Goal: Task Accomplishment & Management: Manage account settings

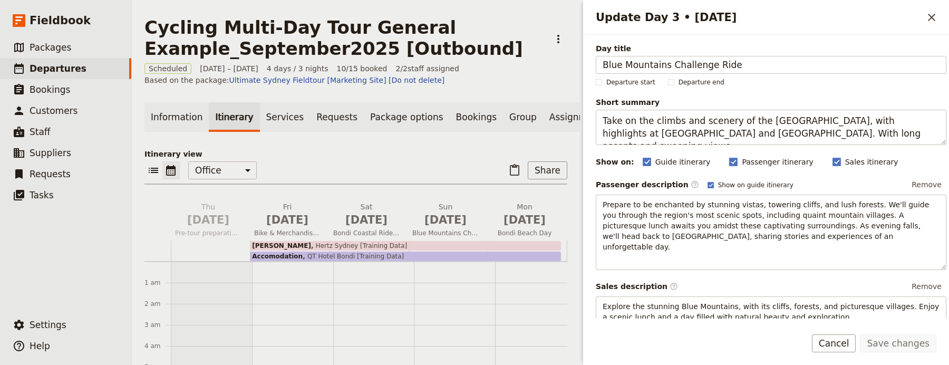
scroll to position [116, 0]
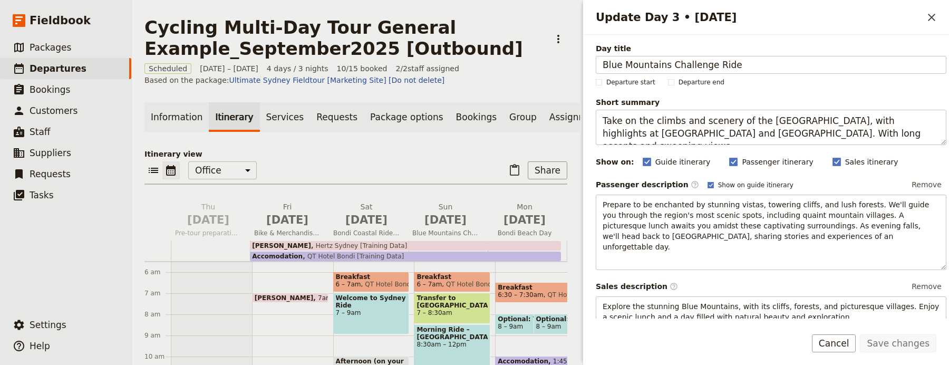
click at [931, 27] on div "Update Day 3 • [DATE] ​" at bounding box center [766, 17] width 366 height 35
click at [936, 20] on icon "Close drawer" at bounding box center [931, 17] width 13 height 13
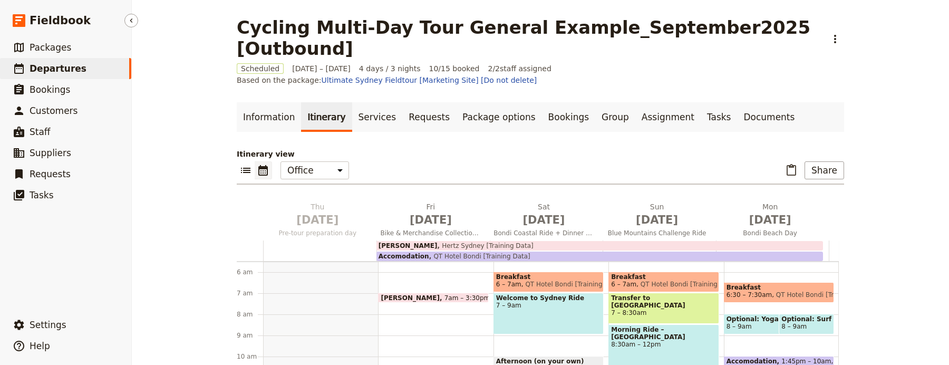
click at [74, 71] on span "Departures" at bounding box center [58, 68] width 57 height 11
select select "UPDATED_AT"
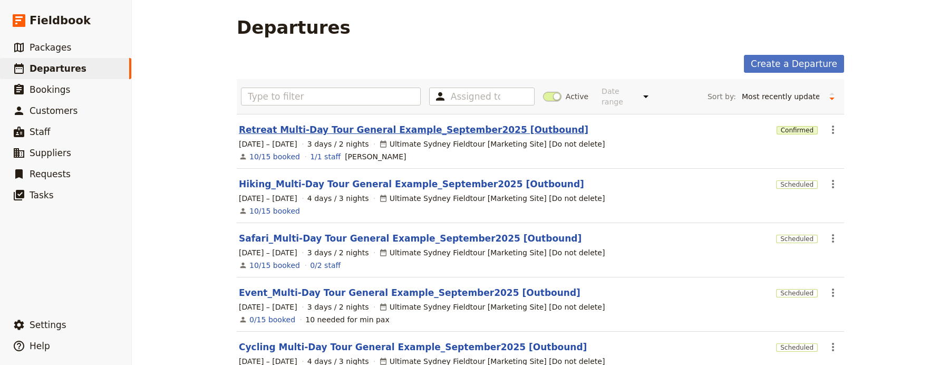
click at [271, 125] on link "Retreat Multi-Day Tour General Example_September2025 [Outbound]" at bounding box center [413, 129] width 349 height 13
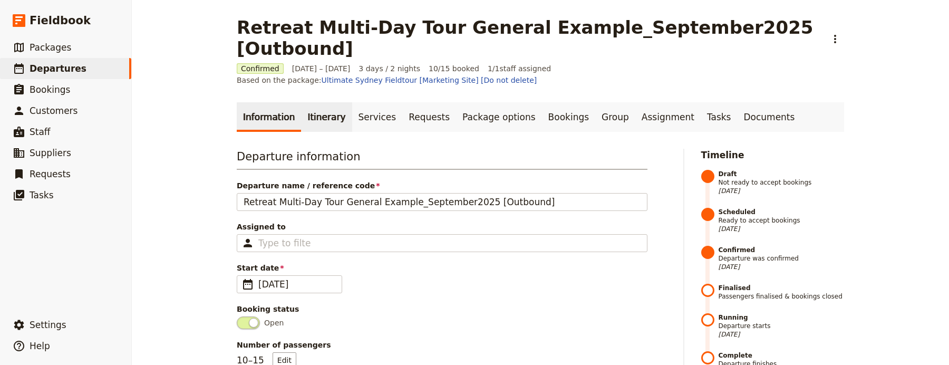
click at [318, 102] on link "Itinerary" at bounding box center [326, 117] width 51 height 30
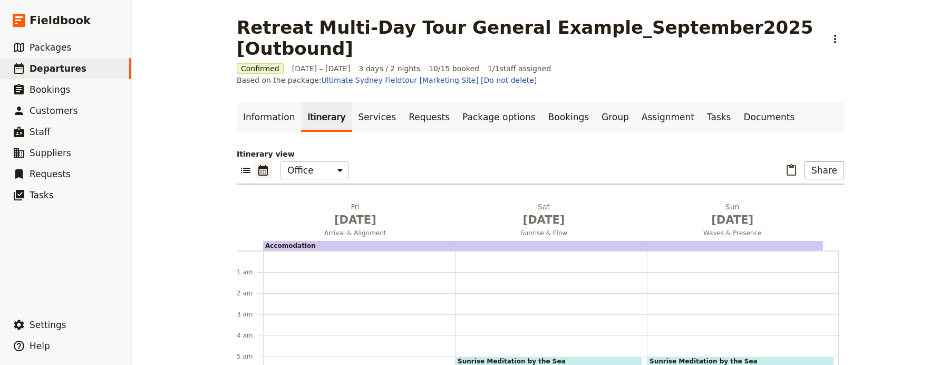
scroll to position [95, 0]
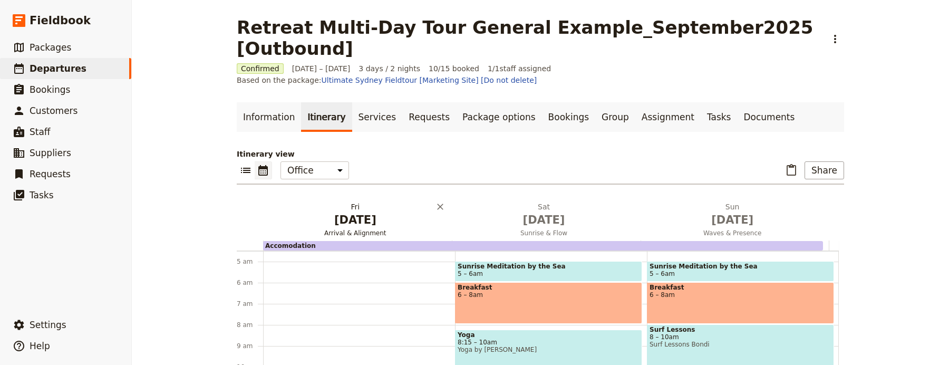
click at [343, 212] on span "[DATE]" at bounding box center [355, 220] width 176 height 16
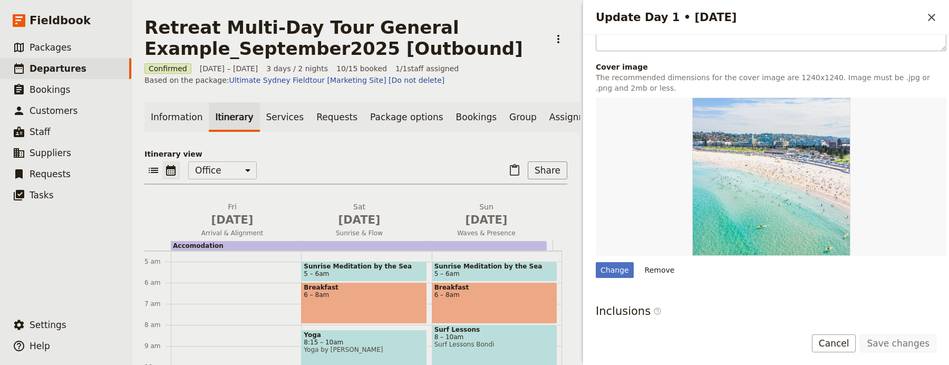
scroll to position [469, 0]
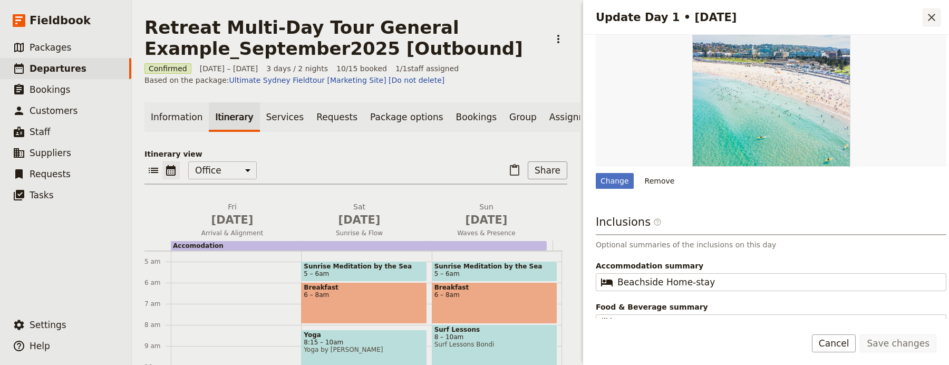
click at [936, 14] on icon "Close drawer" at bounding box center [931, 17] width 13 height 13
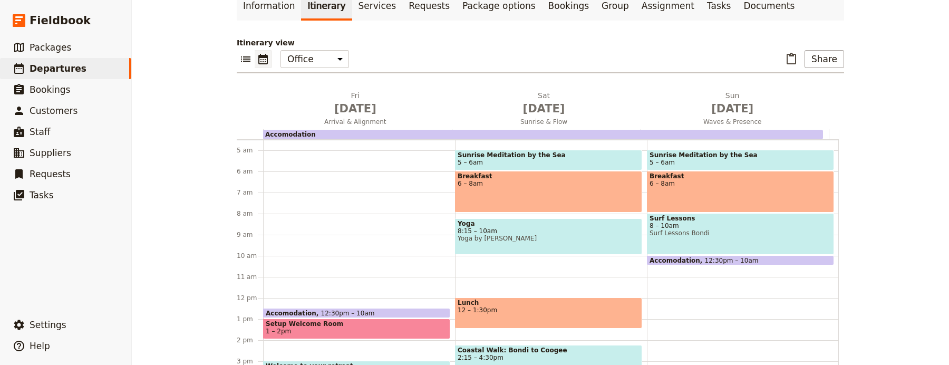
scroll to position [98, 0]
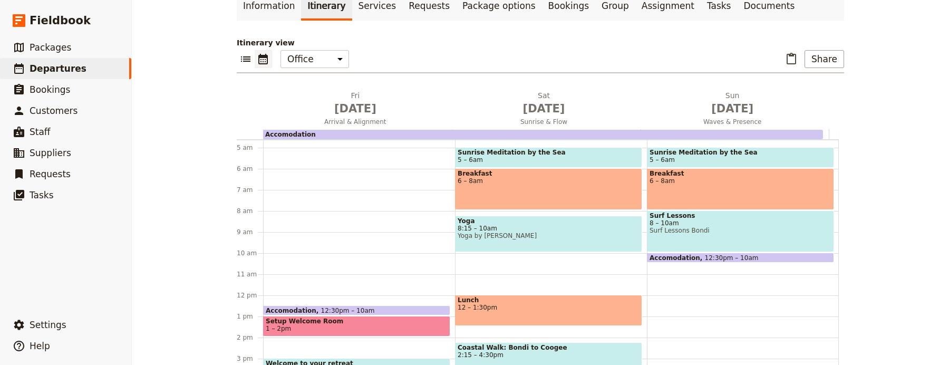
click at [344, 307] on span "12:30pm – 10am" at bounding box center [348, 310] width 54 height 7
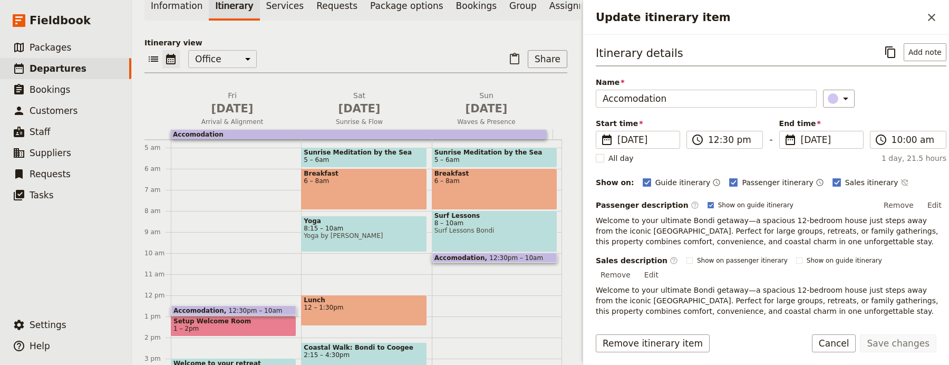
scroll to position [151, 0]
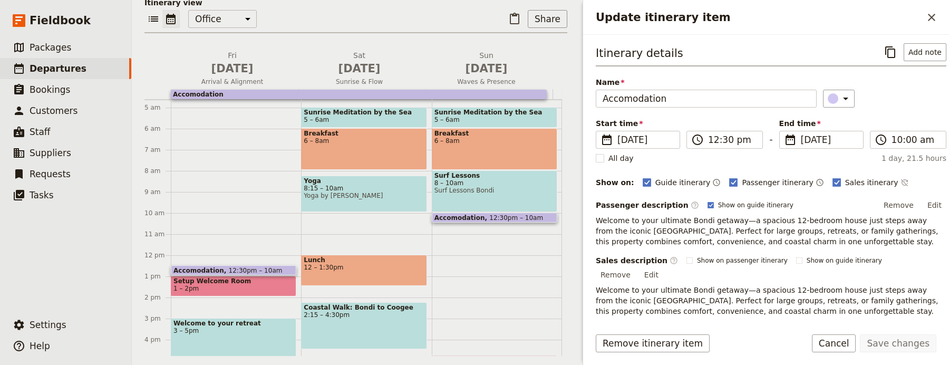
click at [728, 234] on span "Welcome to your ultimate Bondi getaway—a spacious 12-bedroom house just steps a…" at bounding box center [768, 231] width 345 height 30
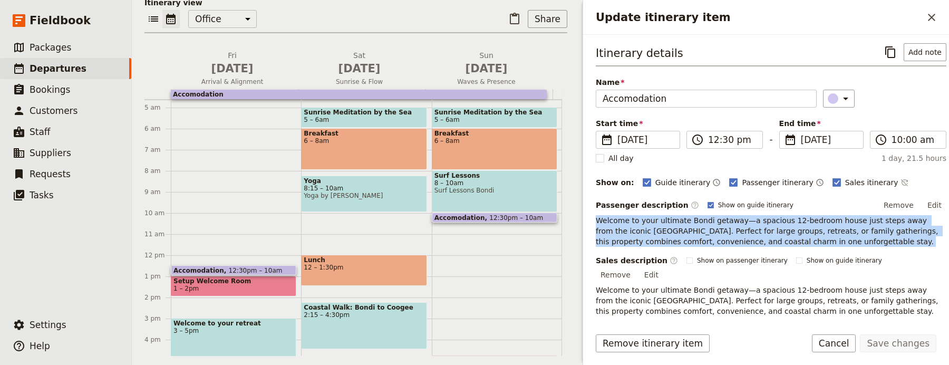
click at [728, 234] on span "Welcome to your ultimate Bondi getaway—a spacious 12-bedroom house just steps a…" at bounding box center [768, 231] width 345 height 30
copy span "Welcome to your ultimate Bondi getaway—a spacious 12-bedroom house just steps a…"
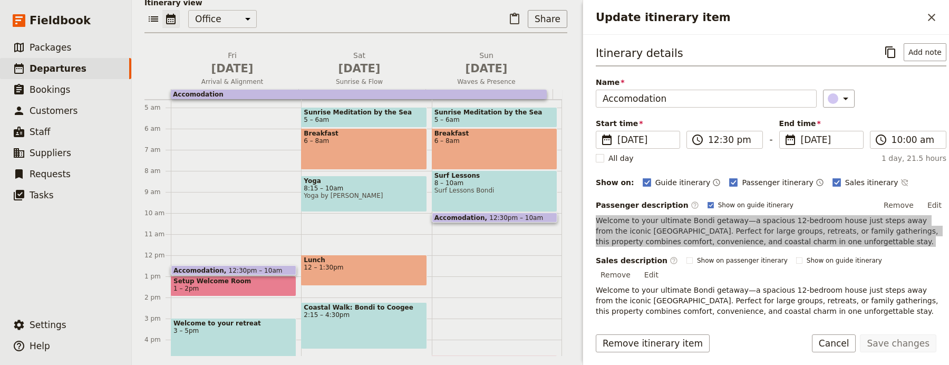
scroll to position [67, 0]
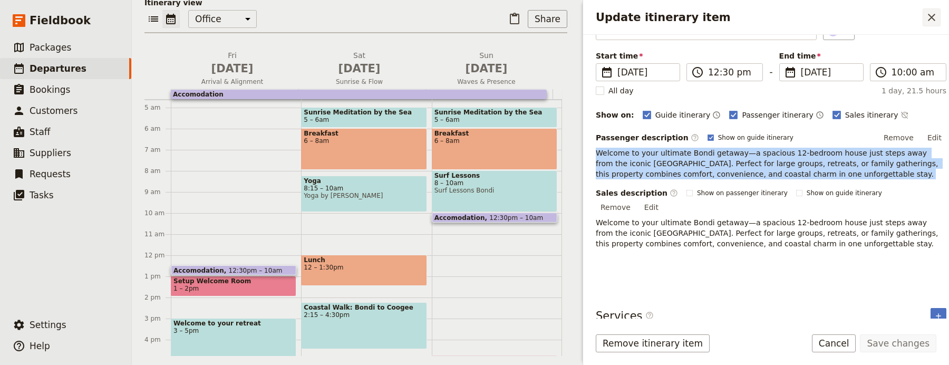
click at [929, 20] on icon "Close drawer" at bounding box center [931, 17] width 13 height 13
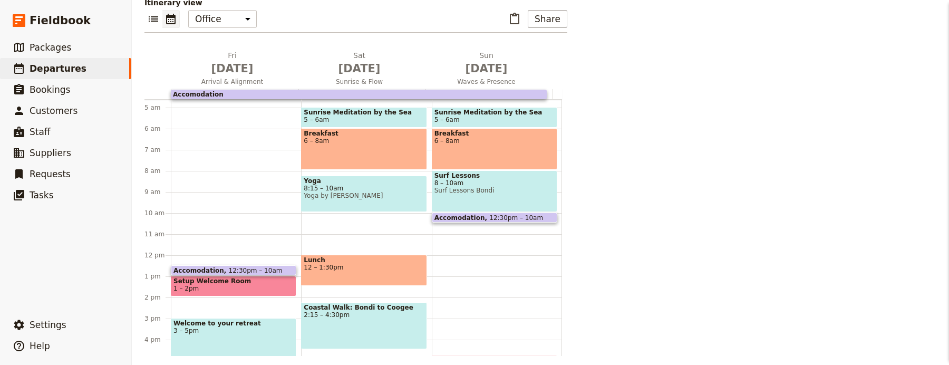
scroll to position [111, 0]
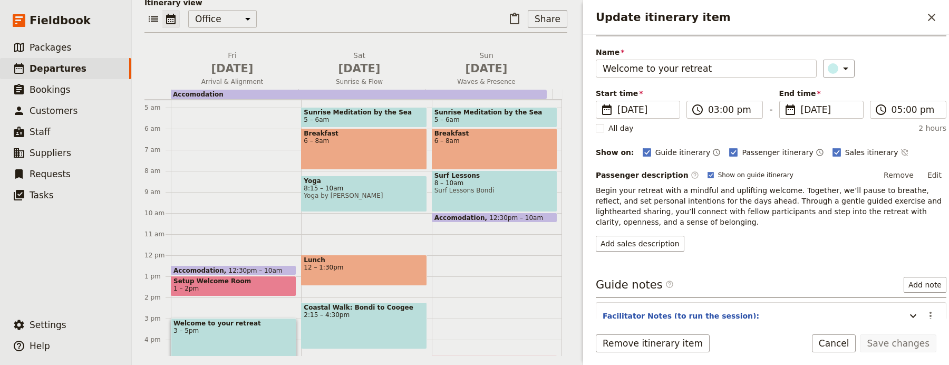
scroll to position [89, 0]
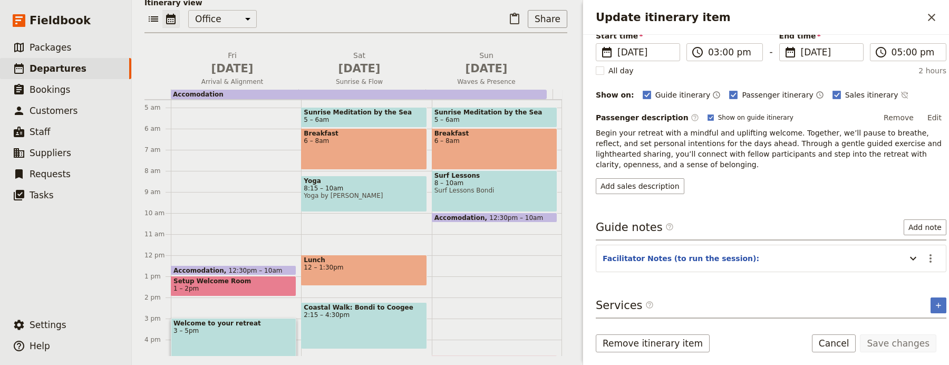
click at [680, 143] on span "Begin your retreat with a mindful and uplifting welcome. Together, we’ll pause …" at bounding box center [770, 149] width 348 height 40
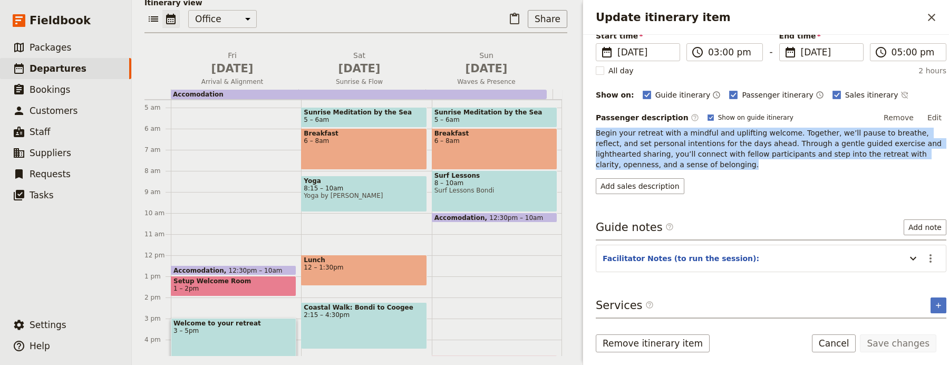
click at [680, 143] on span "Begin your retreat with a mindful and uplifting welcome. Together, we’ll pause …" at bounding box center [770, 149] width 348 height 40
copy span "Begin your retreat with a mindful and uplifting welcome. Together, we’ll pause …"
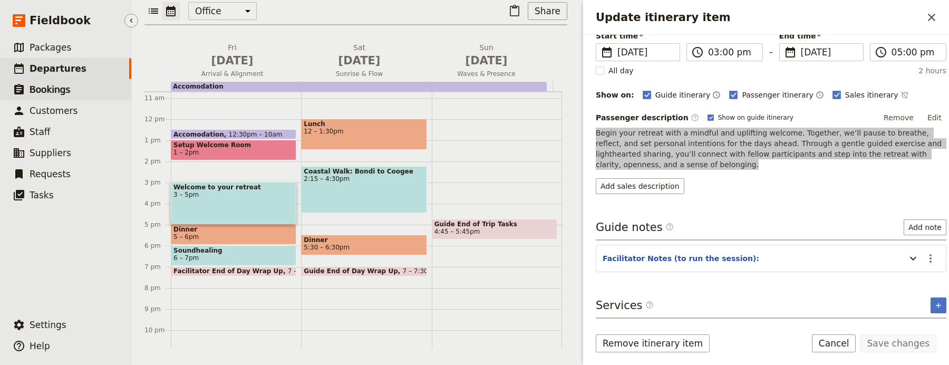
scroll to position [227, 0]
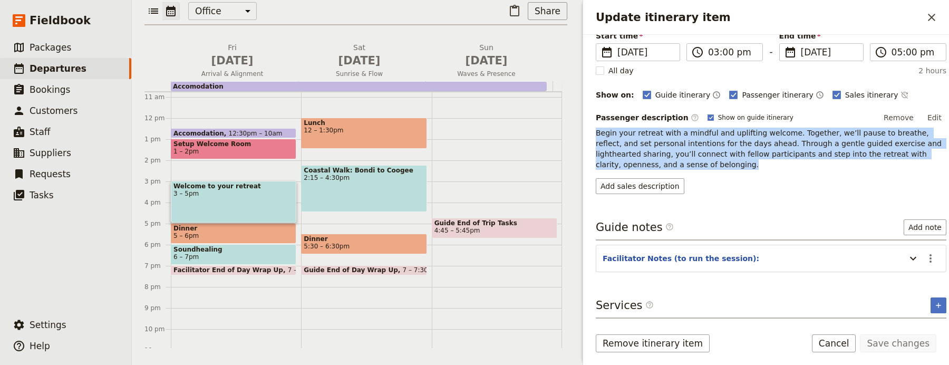
click at [193, 242] on span at bounding box center [233, 241] width 124 height 4
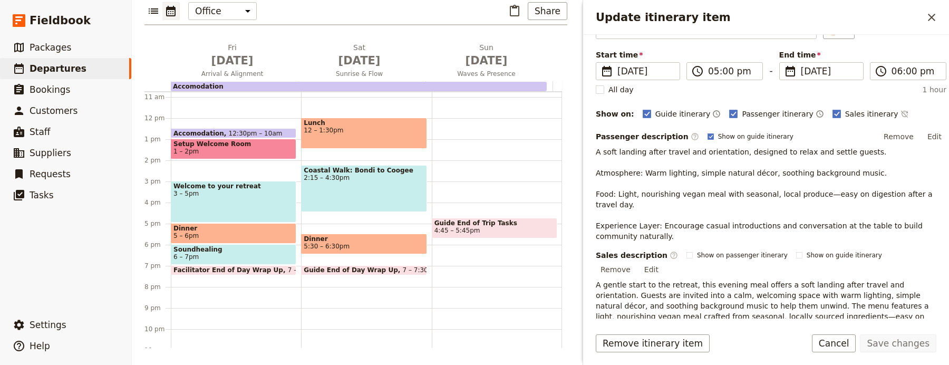
scroll to position [93, 0]
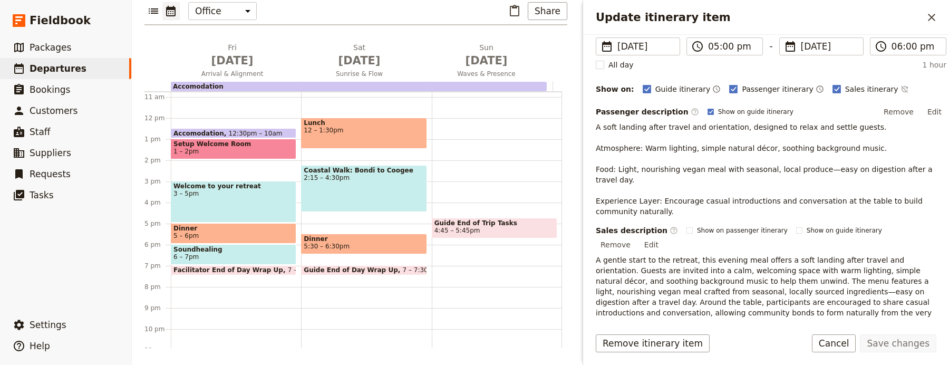
click at [246, 256] on span "6 – 7pm" at bounding box center [233, 256] width 120 height 7
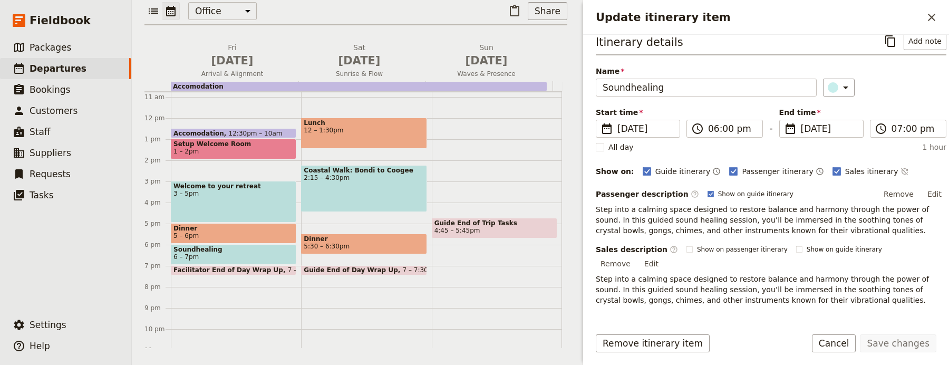
scroll to position [12, 0]
click at [648, 281] on span "Step into a calming space designed to restore balance and harmony through the p…" at bounding box center [764, 289] width 336 height 30
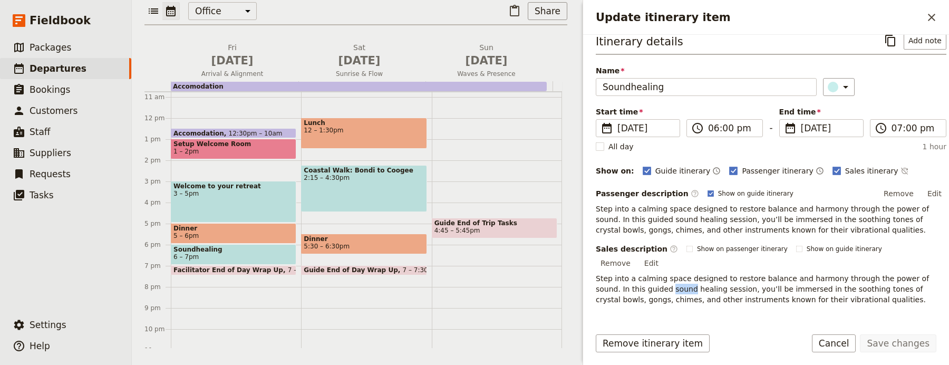
click at [648, 281] on span "Step into a calming space designed to restore balance and harmony through the p…" at bounding box center [764, 289] width 336 height 30
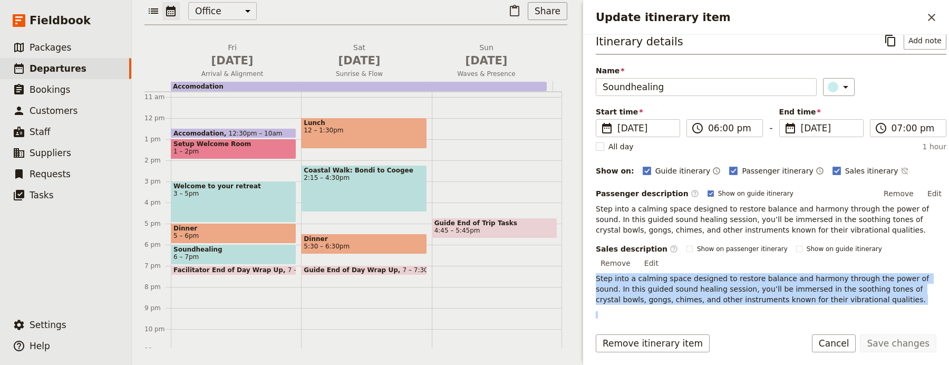
click at [648, 281] on span "Step into a calming space designed to restore balance and harmony through the p…" at bounding box center [764, 289] width 336 height 30
copy span "Step into a calming space designed to restore balance and harmony through the p…"
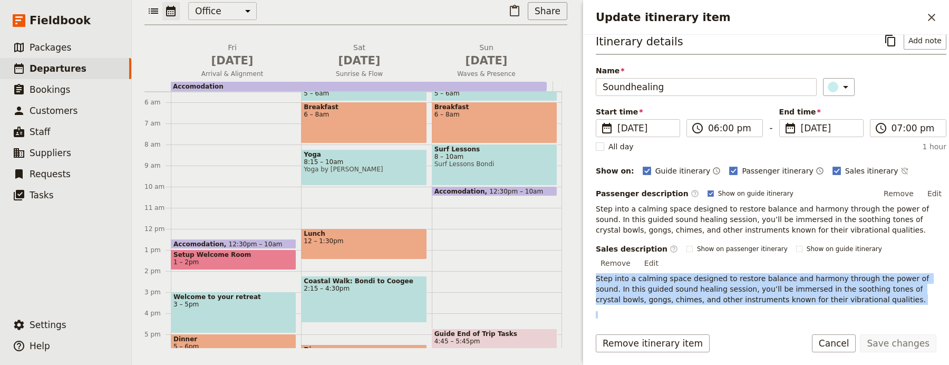
scroll to position [8, 0]
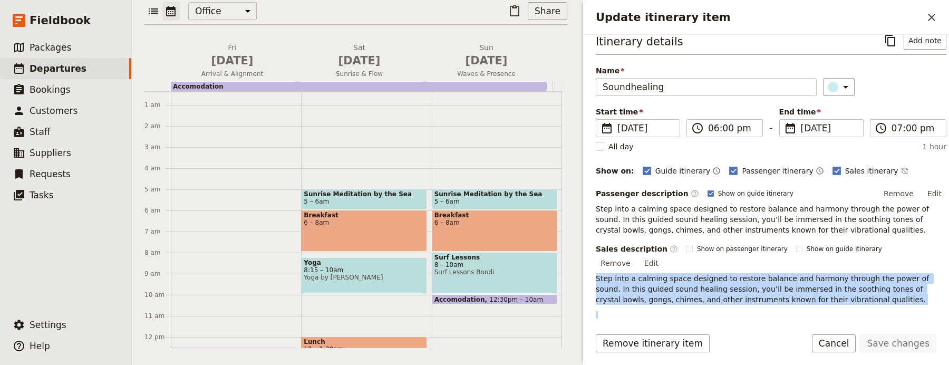
click at [362, 200] on span "5 – 6am" at bounding box center [364, 201] width 120 height 7
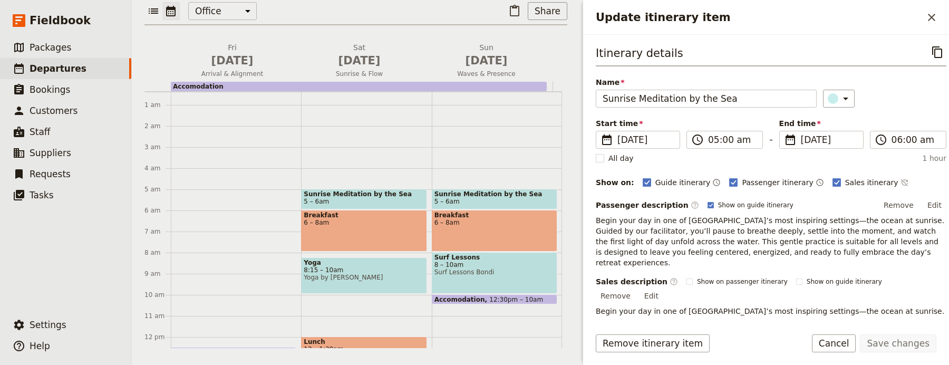
click at [678, 307] on span "Begin your day in one of [GEOGRAPHIC_DATA]’s most inspiring settings—the ocean …" at bounding box center [771, 332] width 351 height 51
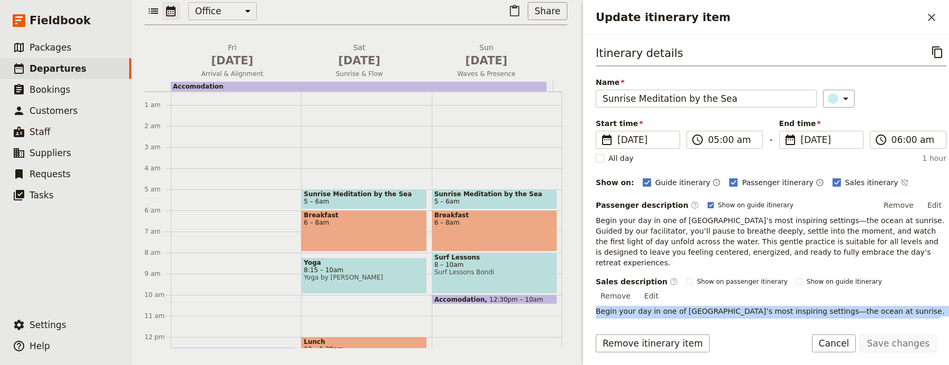
click at [678, 307] on span "Begin your day in one of [GEOGRAPHIC_DATA]’s most inspiring settings—the ocean …" at bounding box center [771, 332] width 351 height 51
copy span "Begin your day in one of [GEOGRAPHIC_DATA]’s most inspiring settings—the ocean …"
click at [934, 18] on icon "Close drawer" at bounding box center [931, 17] width 13 height 13
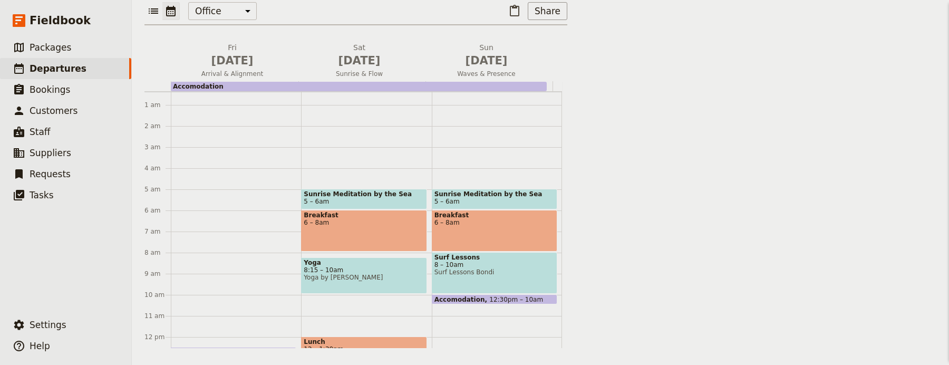
scroll to position [0, 0]
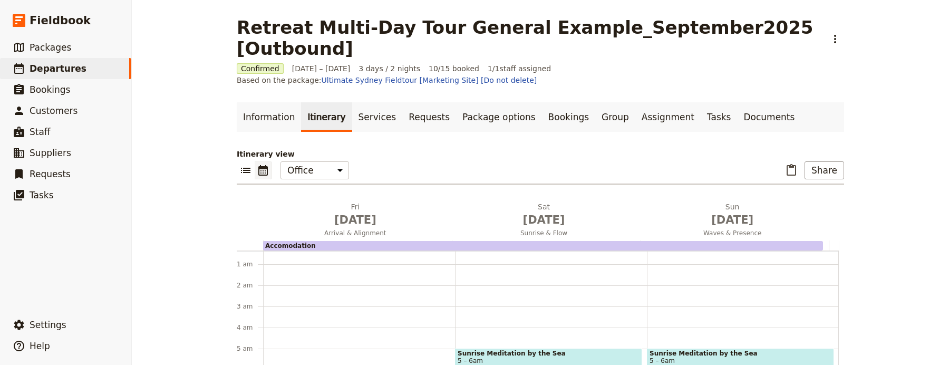
click at [664, 357] on span "5 – 6am" at bounding box center [740, 360] width 182 height 7
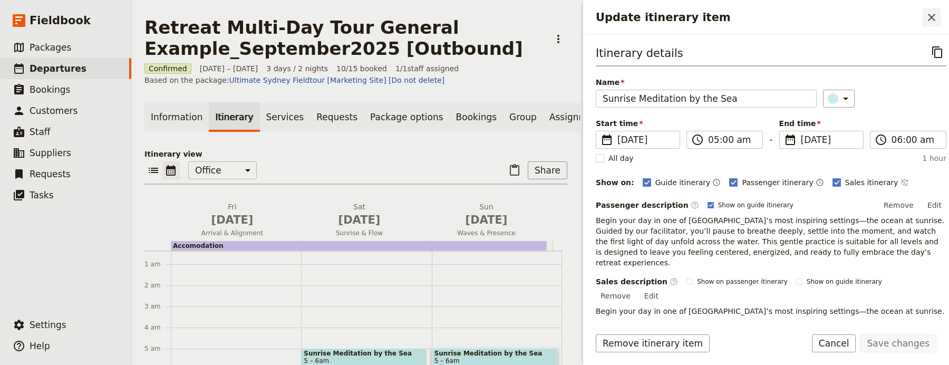
click at [936, 14] on icon "Close drawer" at bounding box center [931, 17] width 13 height 13
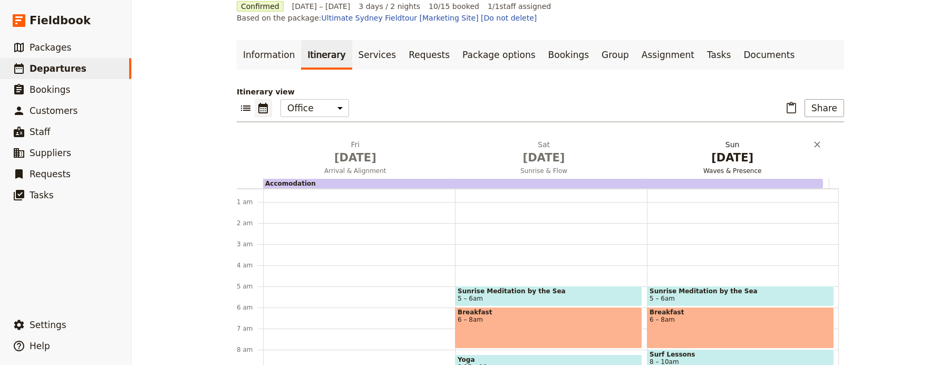
scroll to position [125, 0]
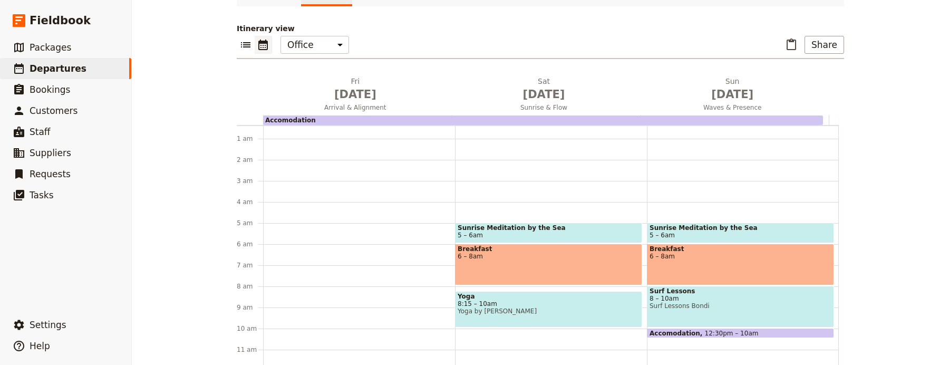
click at [579, 244] on div "Breakfast 6 – 8am" at bounding box center [548, 265] width 187 height 42
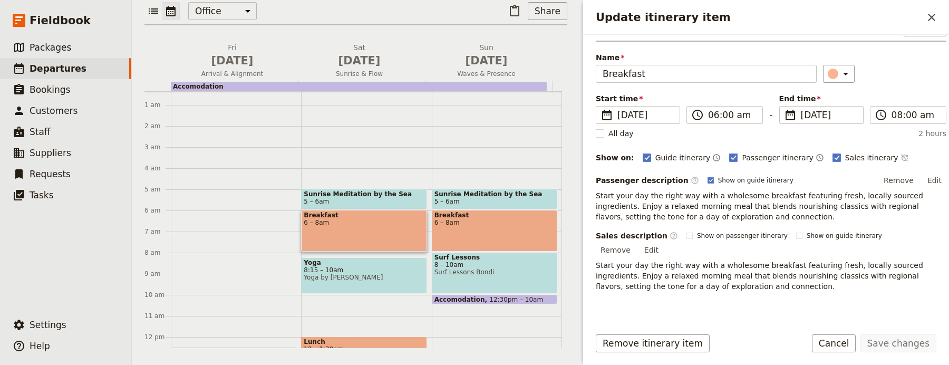
scroll to position [67, 0]
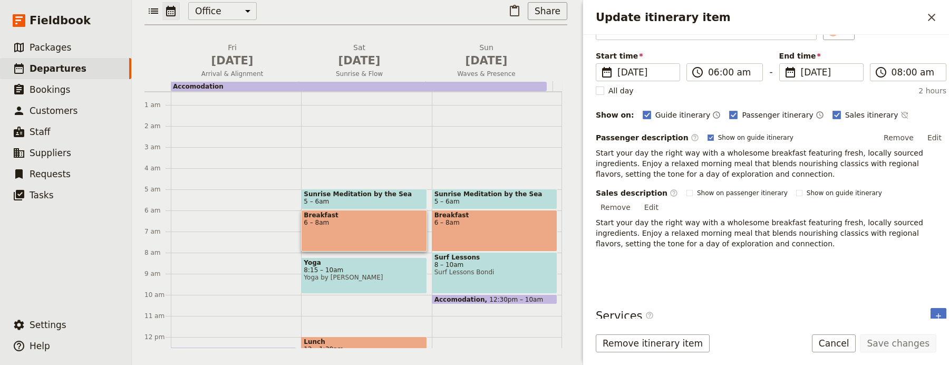
click at [677, 217] on p "Start your day the right way with a wholesome breakfast featuring fresh, locall…" at bounding box center [771, 233] width 351 height 32
click at [678, 218] on span "Start your day the right way with a wholesome breakfast featuring fresh, locall…" at bounding box center [760, 233] width 329 height 30
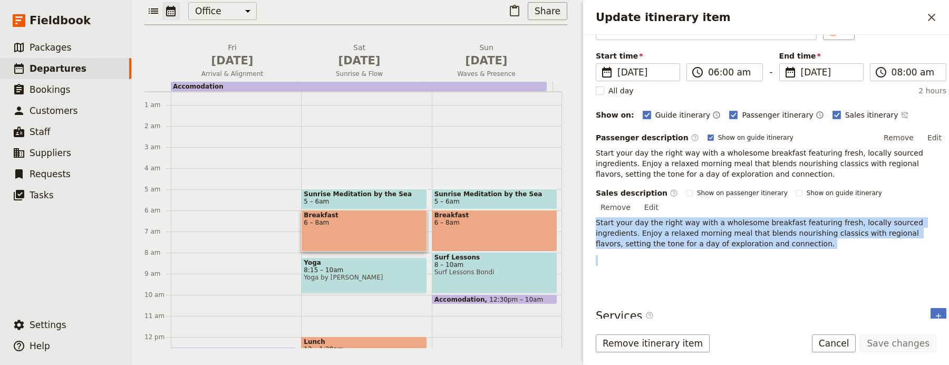
click at [678, 218] on span "Start your day the right way with a wholesome breakfast featuring fresh, locall…" at bounding box center [760, 233] width 329 height 30
copy span "Start your day the right way with a wholesome breakfast featuring fresh, locall…"
click at [936, 21] on icon "Close drawer" at bounding box center [931, 17] width 13 height 13
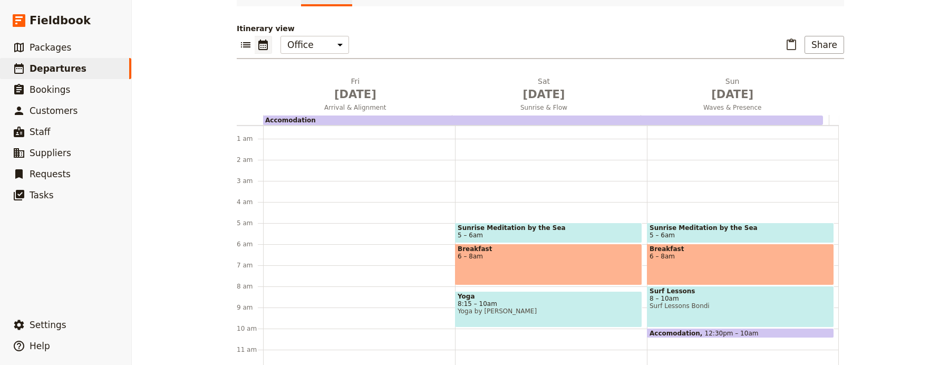
click at [687, 252] on span "6 – 8am" at bounding box center [740, 255] width 182 height 7
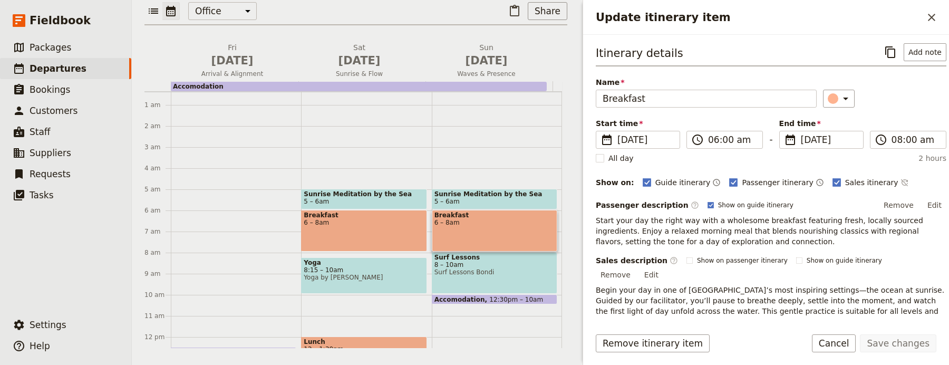
click at [661, 236] on span "Start your day the right way with a wholesome breakfast featuring fresh, locall…" at bounding box center [760, 231] width 329 height 30
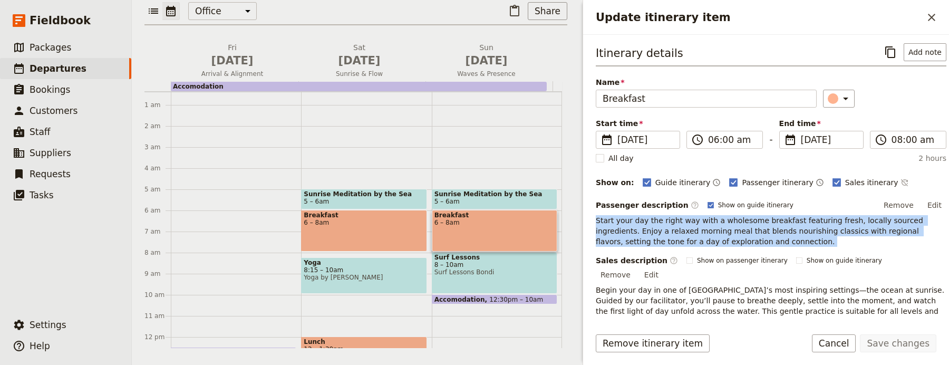
click at [661, 236] on span "Start your day the right way with a wholesome breakfast featuring fresh, locall…" at bounding box center [760, 231] width 329 height 30
copy span "Start your day the right way with a wholesome breakfast featuring fresh, locall…"
click at [926, 18] on icon "Close drawer" at bounding box center [931, 17] width 13 height 13
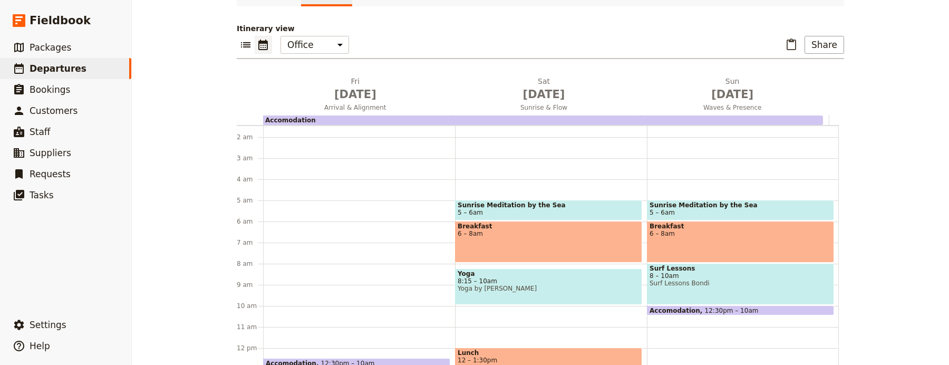
scroll to position [32, 0]
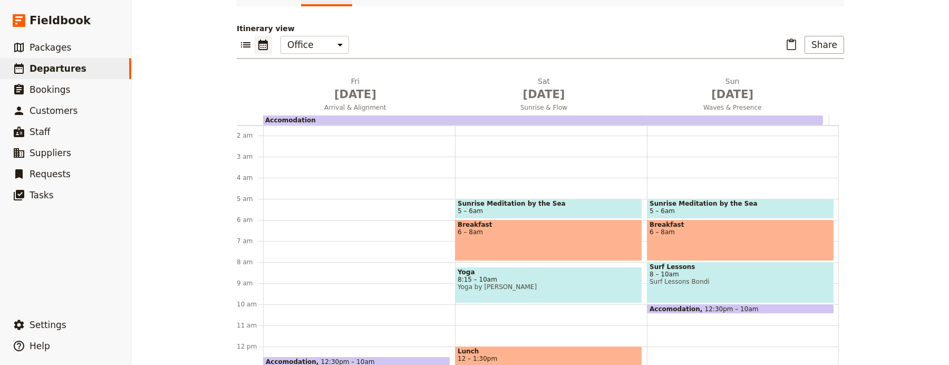
click at [674, 270] on span "8 – 10am" at bounding box center [740, 273] width 182 height 7
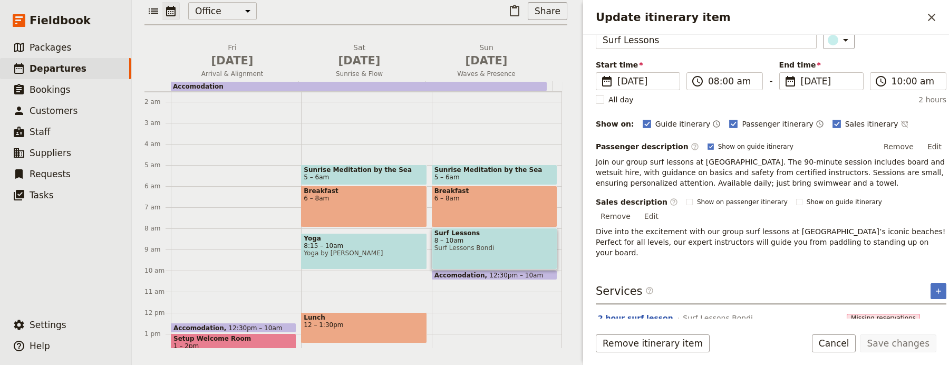
scroll to position [61, 0]
click at [927, 16] on icon "Close drawer" at bounding box center [931, 17] width 13 height 13
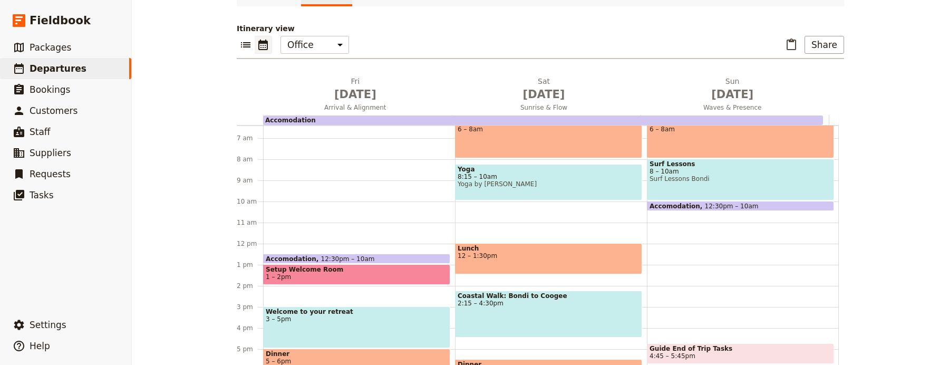
scroll to position [142, 0]
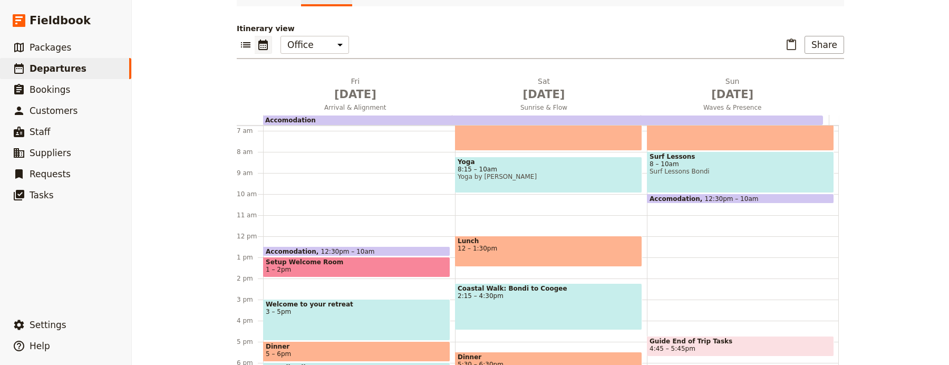
click at [482, 283] on div "Coastal Walk: Bondi to Coogee 2:15 – 4:30pm" at bounding box center [548, 306] width 187 height 47
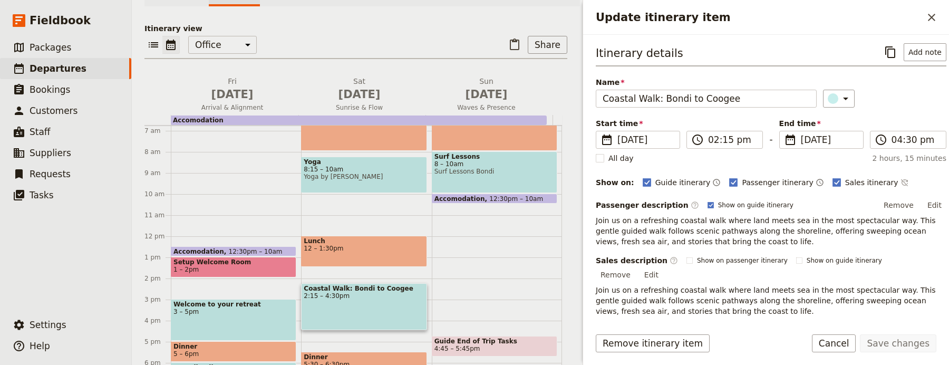
scroll to position [166, 0]
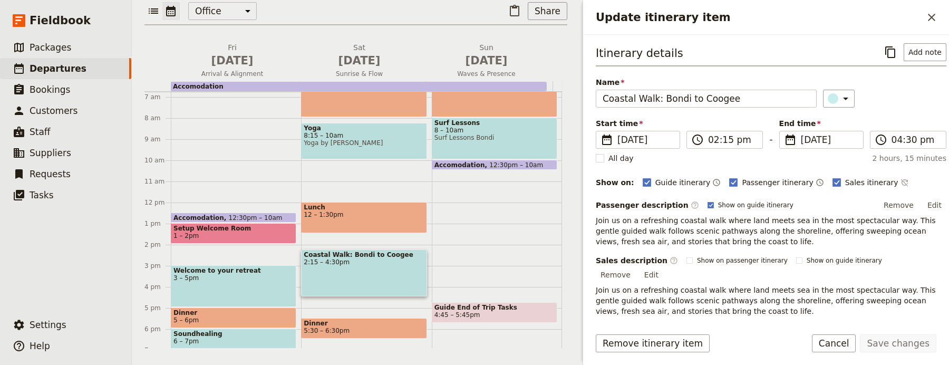
click at [732, 293] on span "Join us on a refreshing coastal walk where land meets sea in the most spectacul…" at bounding box center [767, 301] width 342 height 30
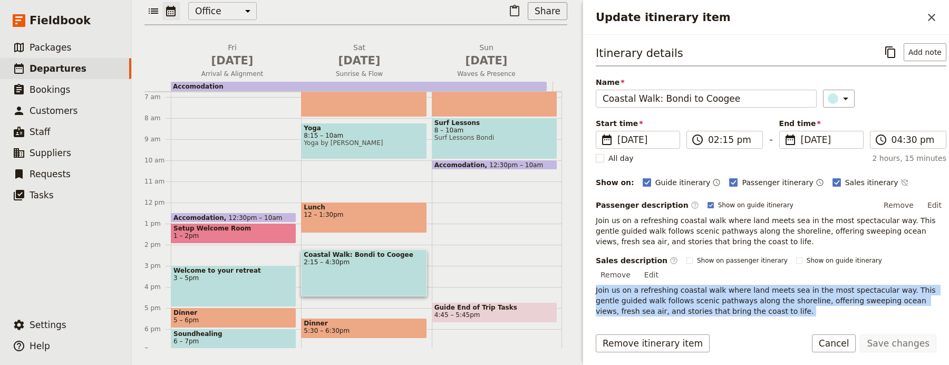
click at [732, 293] on span "Join us on a refreshing coastal walk where land meets sea in the most spectacul…" at bounding box center [767, 301] width 342 height 30
copy span "Join us on a refreshing coastal walk where land meets sea in the most spectacul…"
click at [936, 17] on icon "Close drawer" at bounding box center [931, 17] width 13 height 13
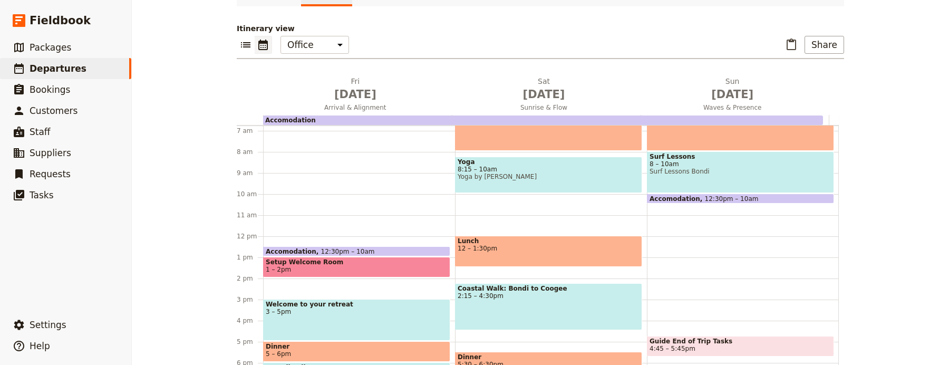
click at [564, 361] on span "5:30 – 6:30pm" at bounding box center [549, 364] width 182 height 7
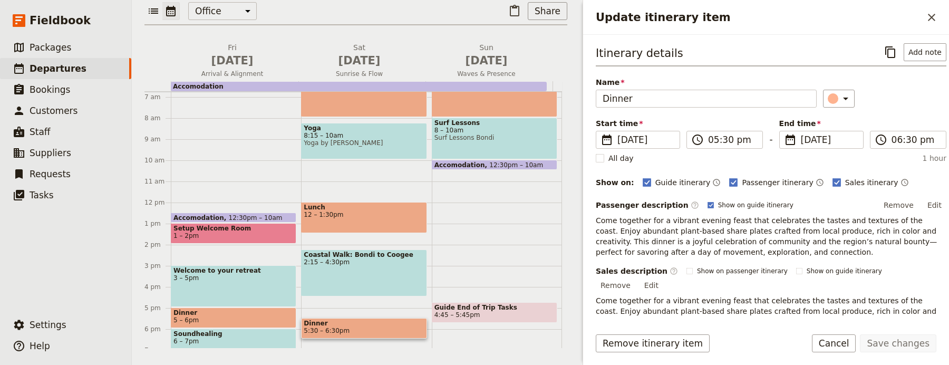
click at [791, 313] on span "Come together for a vibrant evening feast that celebrates the tastes and textur…" at bounding box center [767, 316] width 343 height 40
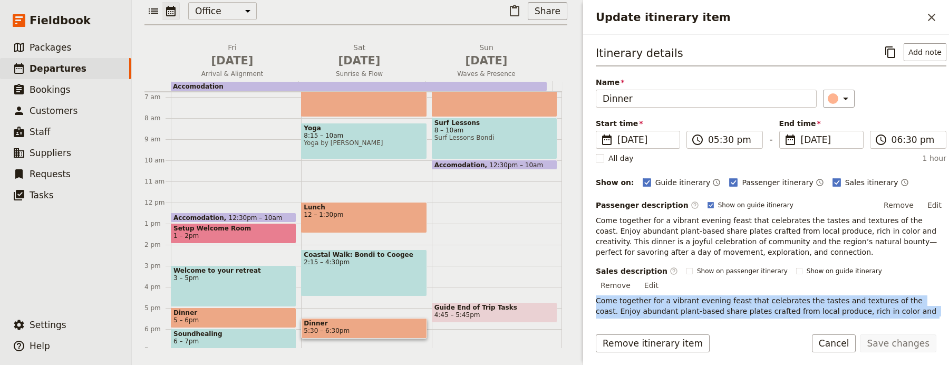
click at [791, 313] on span "Come together for a vibrant evening feast that celebrates the tastes and textur…" at bounding box center [767, 316] width 343 height 40
copy span "Come together for a vibrant evening feast that celebrates the tastes and textur…"
click at [256, 85] on div "Accomodation" at bounding box center [359, 86] width 376 height 9
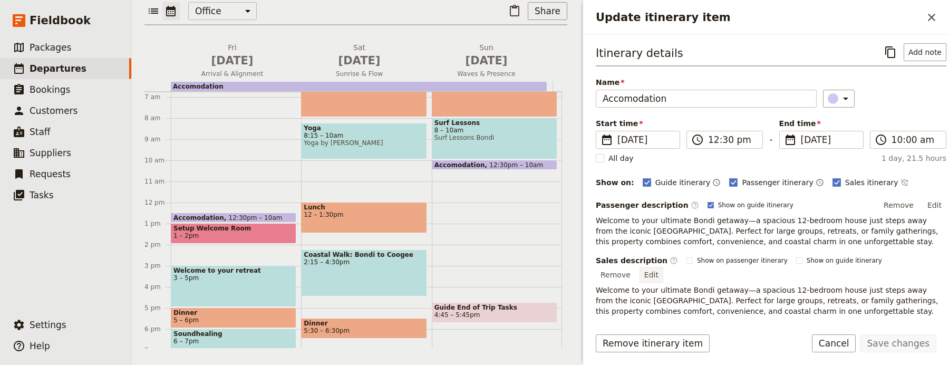
click at [663, 269] on button "Edit" at bounding box center [651, 275] width 24 height 16
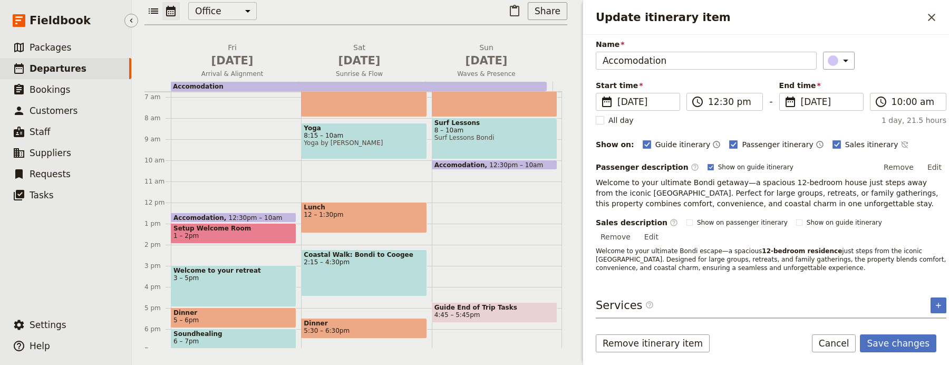
scroll to position [27, 0]
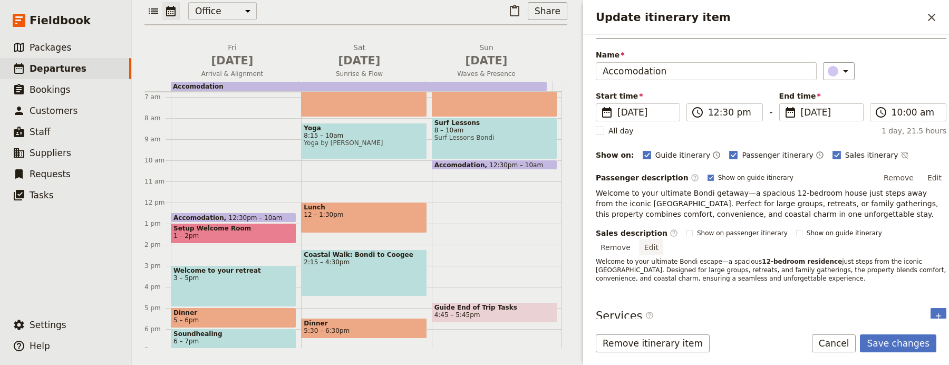
click at [663, 242] on button "Edit" at bounding box center [651, 247] width 24 height 16
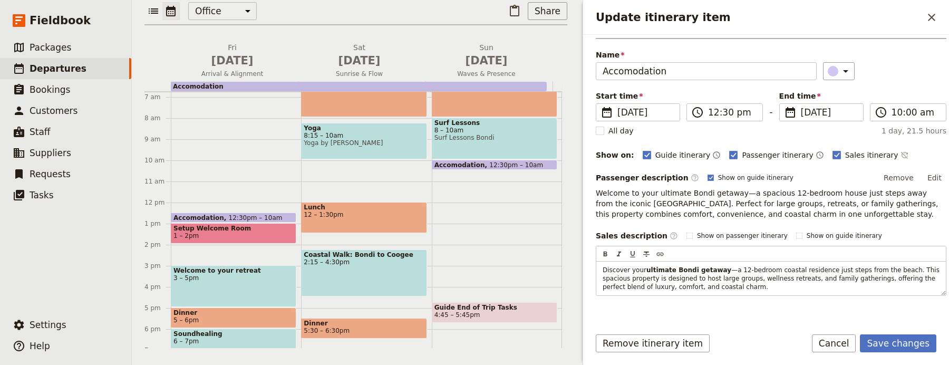
drag, startPoint x: 805, startPoint y: 284, endPoint x: 565, endPoint y: 261, distance: 240.9
click at [556, 261] on div "Retreat Multi-Day Tour General Example_September2025 [Outbound] ​ Confirmed [DA…" at bounding box center [540, 182] width 817 height 365
click at [699, 280] on span "—a 12-bedroom coastal residence just steps from the beach. This spacious proper…" at bounding box center [771, 278] width 339 height 24
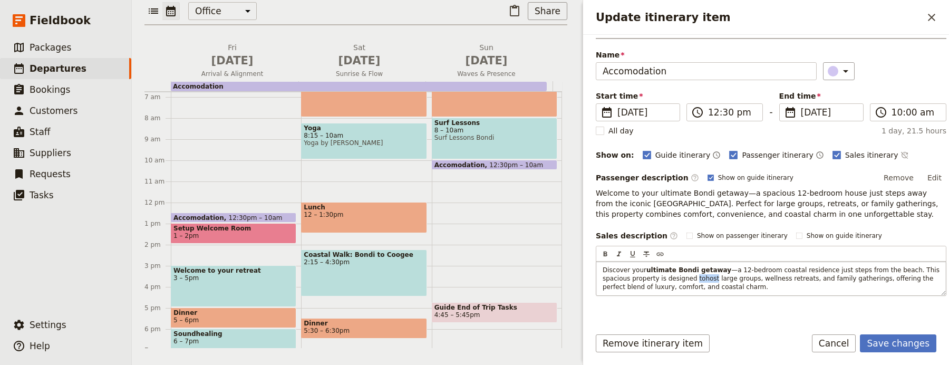
click at [699, 280] on span "—a 12-bedroom coastal residence just steps from the beach. This spacious proper…" at bounding box center [771, 278] width 339 height 24
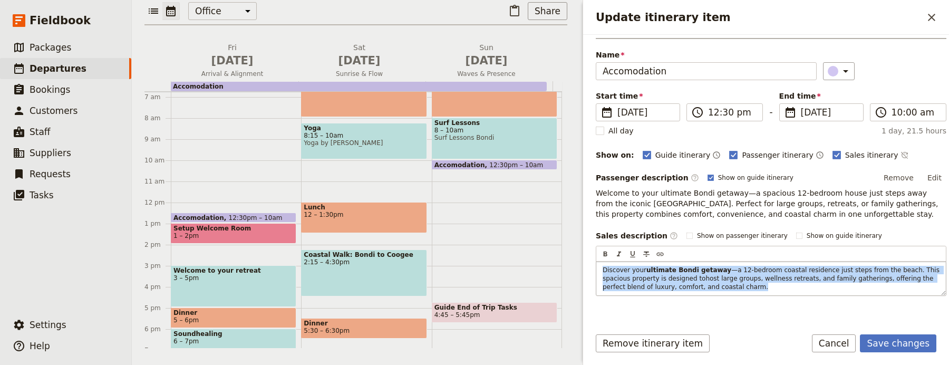
click at [699, 280] on span "—a 12-bedroom coastal residence just steps from the beach. This spacious proper…" at bounding box center [771, 278] width 339 height 24
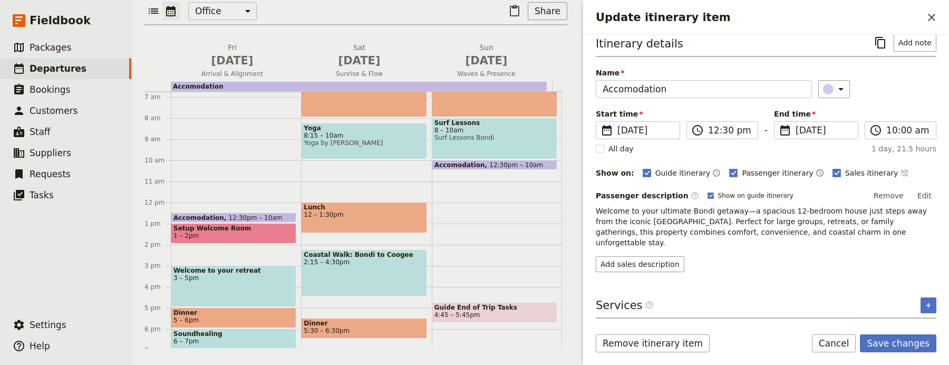
click at [922, 6] on div "Update itinerary item ​" at bounding box center [766, 17] width 366 height 35
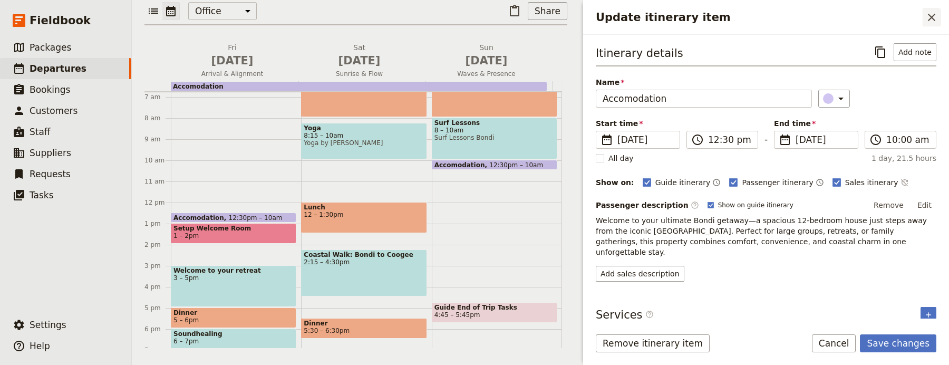
click at [930, 17] on icon "Close drawer" at bounding box center [931, 17] width 13 height 13
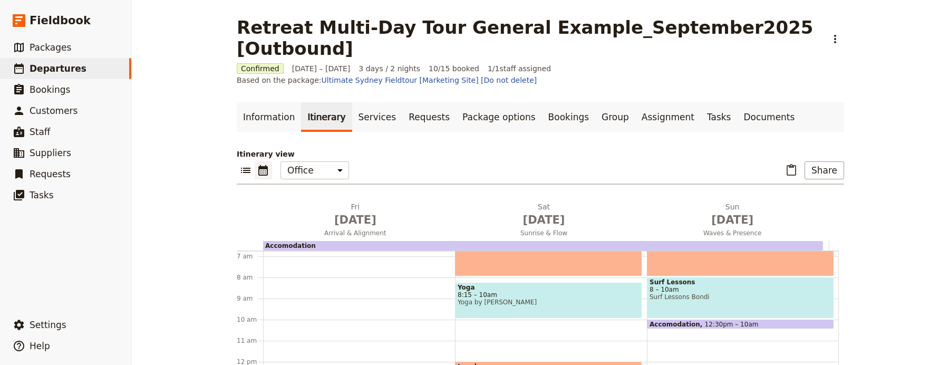
click at [324, 241] on div "Accomodation" at bounding box center [543, 245] width 560 height 9
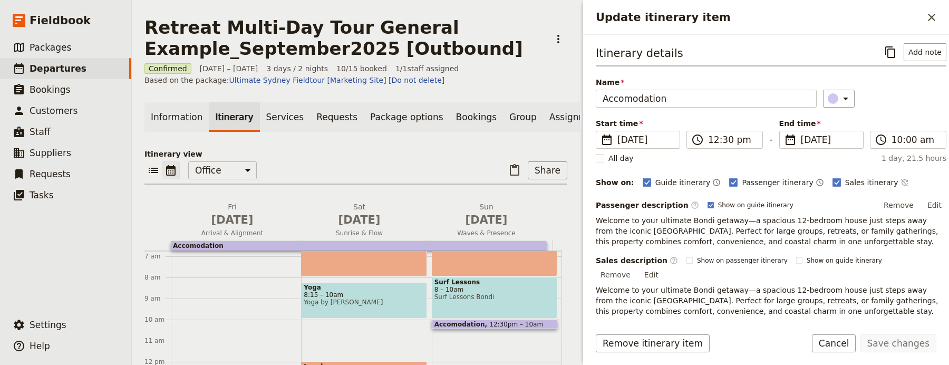
scroll to position [3, 0]
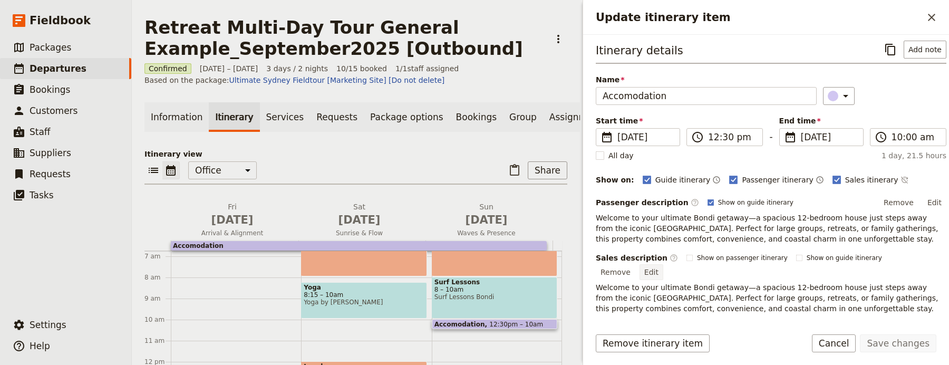
click at [663, 264] on button "Edit" at bounding box center [651, 272] width 24 height 16
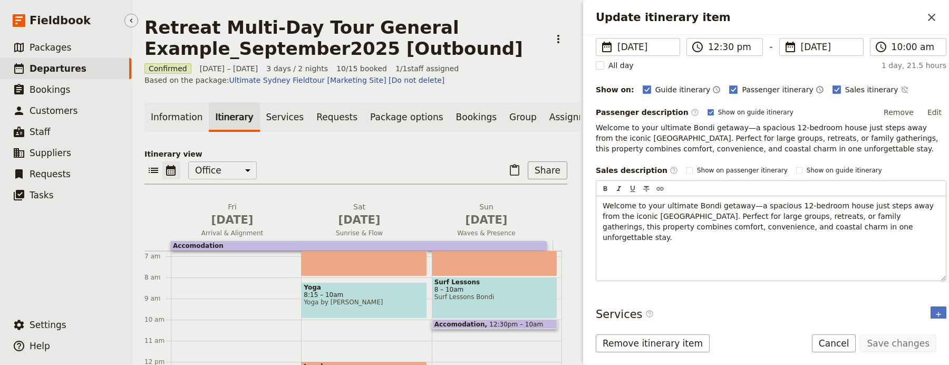
scroll to position [67, 0]
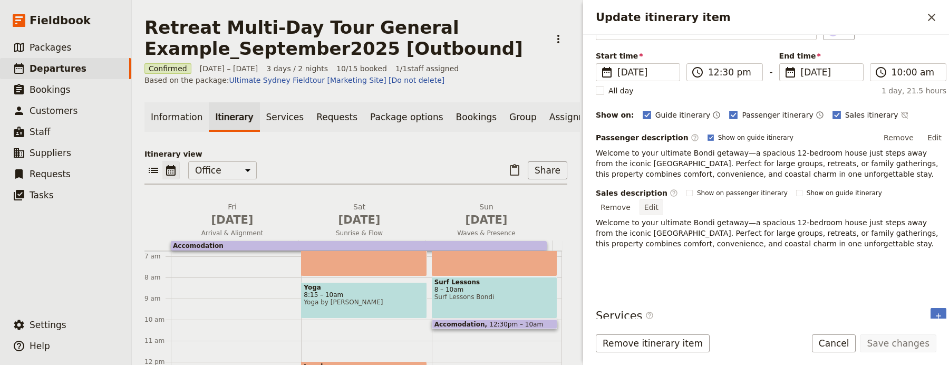
click at [663, 199] on button "Edit" at bounding box center [651, 207] width 24 height 16
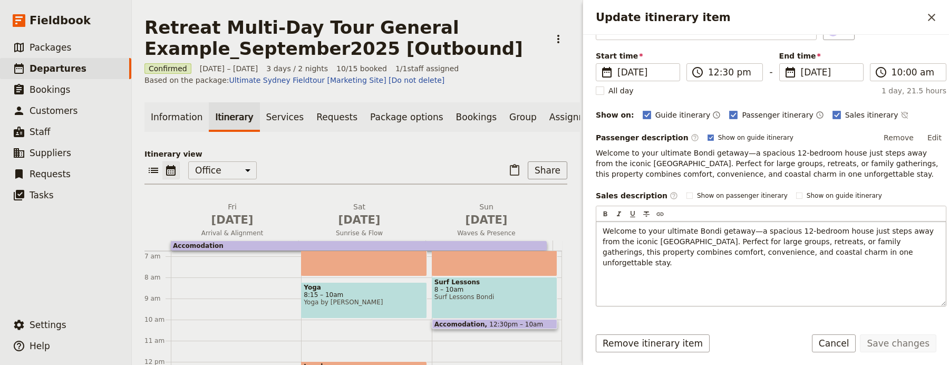
click at [780, 229] on span "Welcome to your ultimate Bondi getaway—a spacious 12-bedroom house just steps a…" at bounding box center [769, 247] width 334 height 40
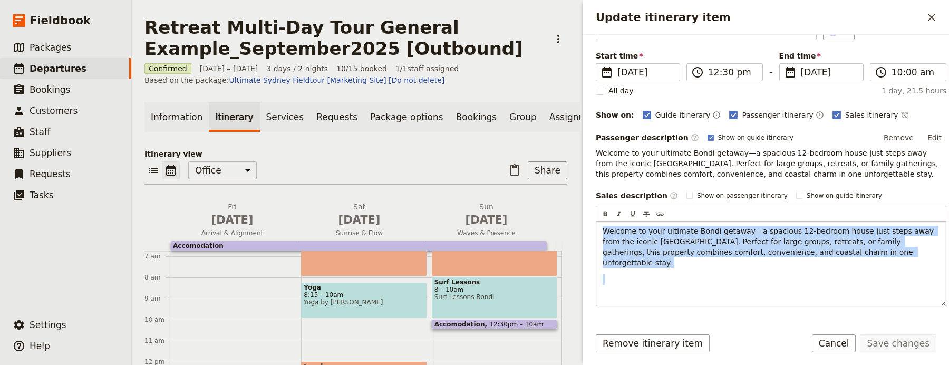
click at [780, 229] on span "Welcome to your ultimate Bondi getaway—a spacious 12-bedroom house just steps a…" at bounding box center [769, 247] width 334 height 40
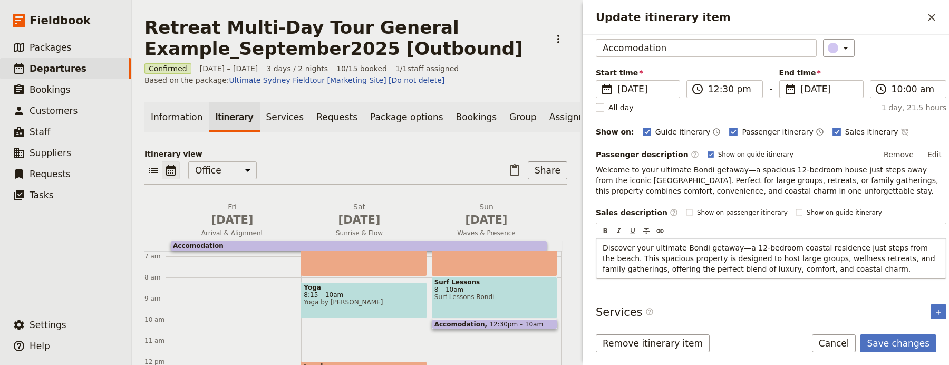
scroll to position [59, 0]
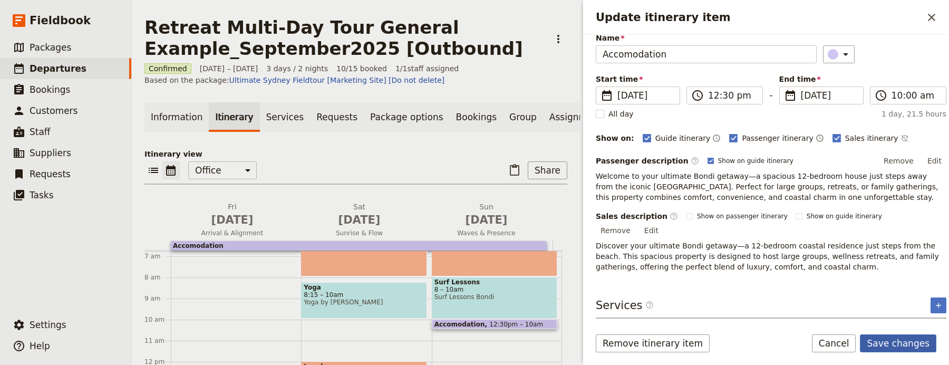
click at [893, 346] on button "Save changes" at bounding box center [898, 343] width 76 height 18
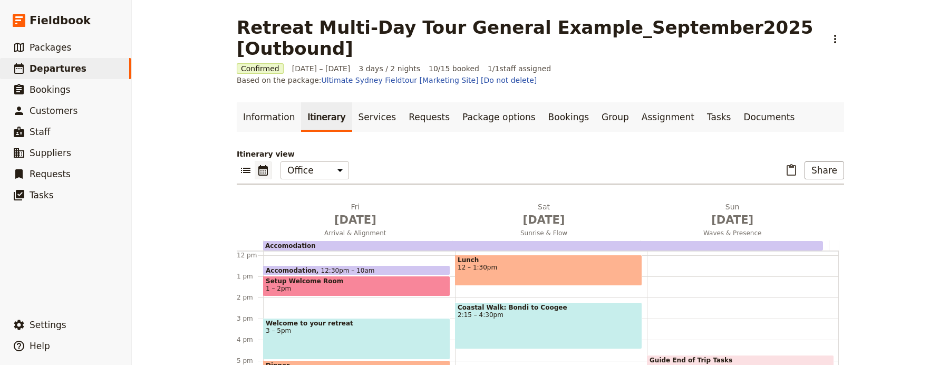
scroll to position [249, 0]
click at [288, 284] on span "1 – 2pm" at bounding box center [357, 287] width 182 height 7
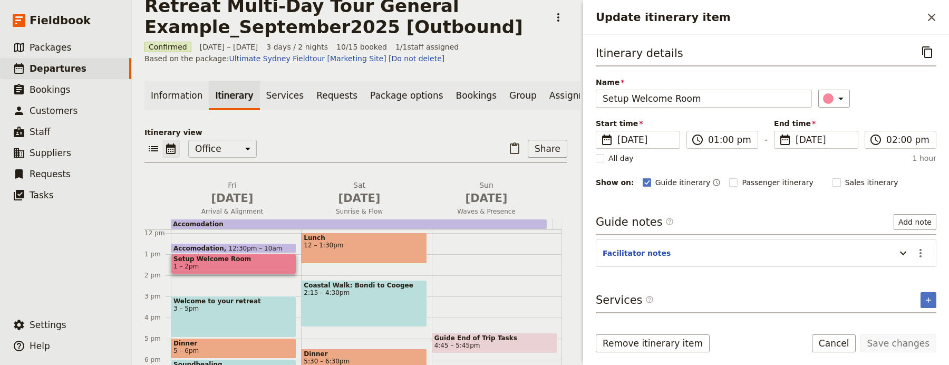
scroll to position [33, 0]
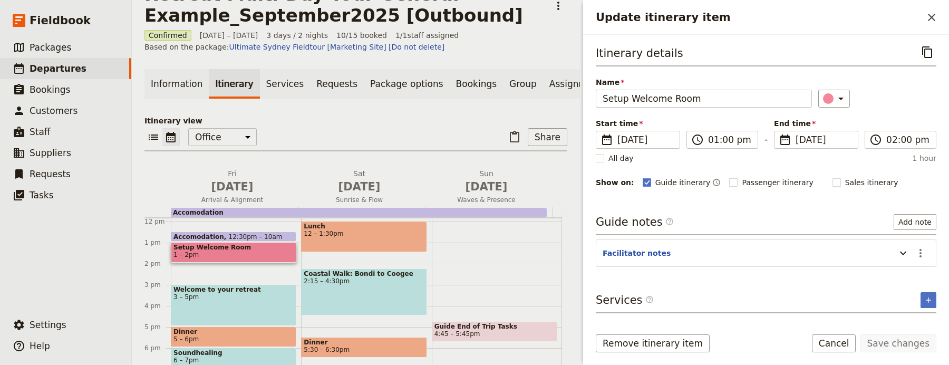
click at [259, 287] on div "Accomodation 12:30pm – 10am Setup Welcome Room 1 – 2pm Welcome to your retreat …" at bounding box center [236, 221] width 130 height 506
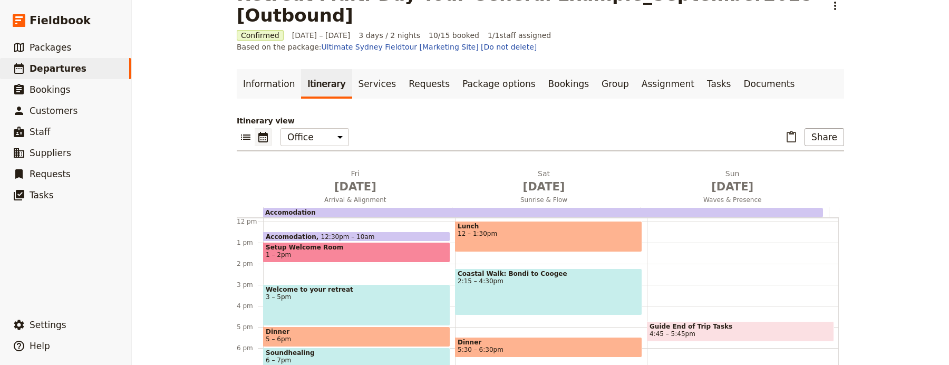
click at [251, 327] on div "5 pm" at bounding box center [250, 337] width 26 height 21
click at [299, 284] on div "Welcome to your retreat 3 – 5pm" at bounding box center [356, 305] width 187 height 42
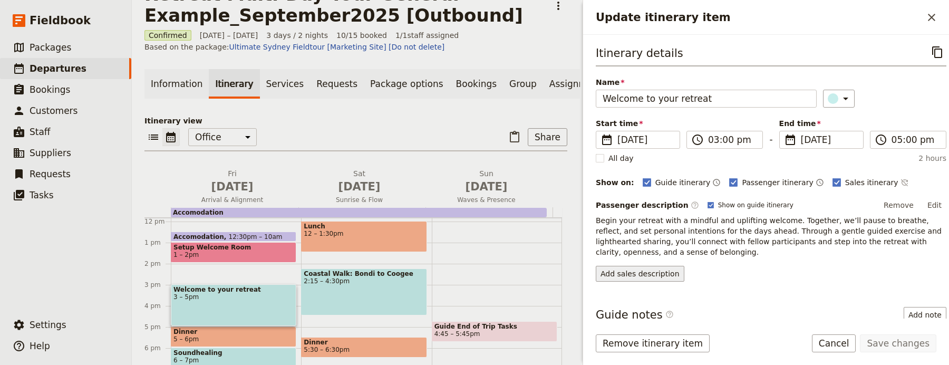
click at [658, 280] on button "Add sales description" at bounding box center [640, 274] width 89 height 16
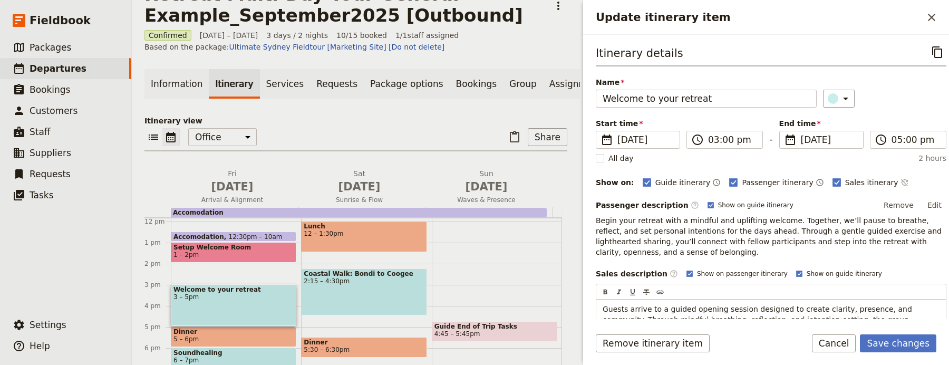
scroll to position [115, 0]
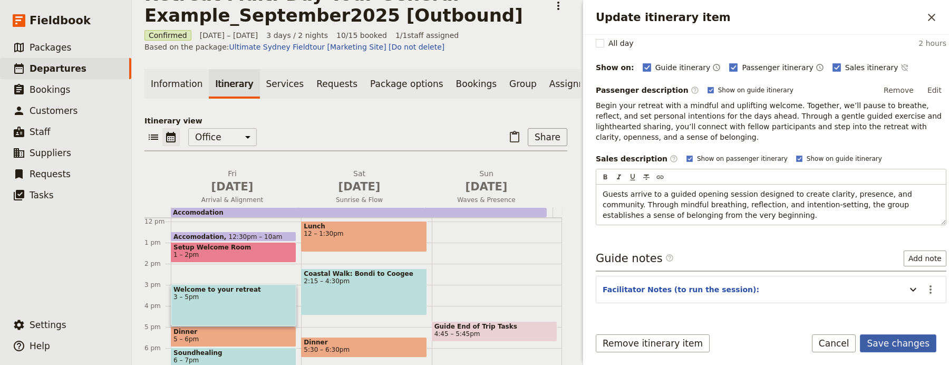
click at [902, 339] on button "Save changes" at bounding box center [898, 343] width 76 height 18
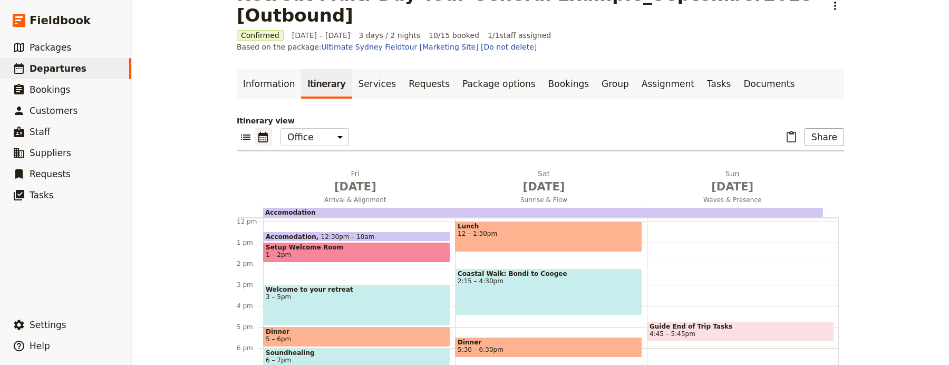
click at [335, 349] on span "Soundhealing" at bounding box center [357, 352] width 182 height 7
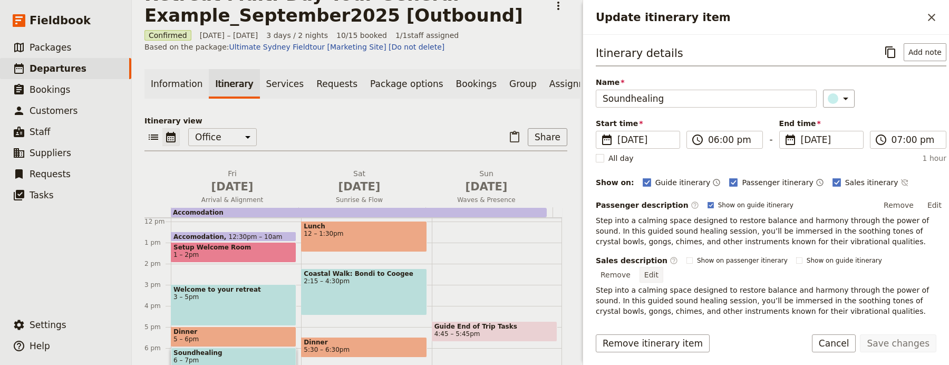
click at [663, 267] on button "Edit" at bounding box center [651, 275] width 24 height 16
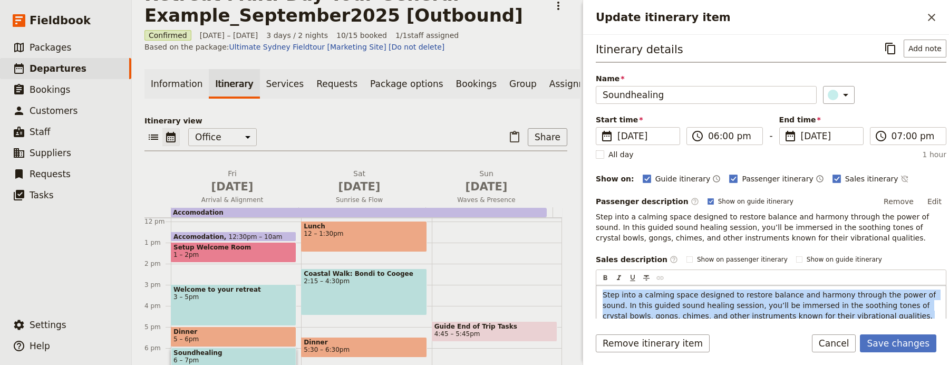
scroll to position [93, 0]
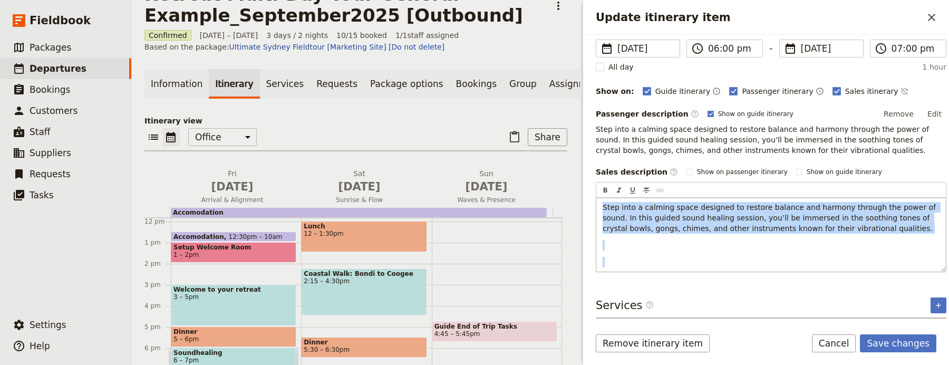
click at [719, 228] on span "Step into a calming space designed to restore balance and harmony through the p…" at bounding box center [770, 218] width 336 height 30
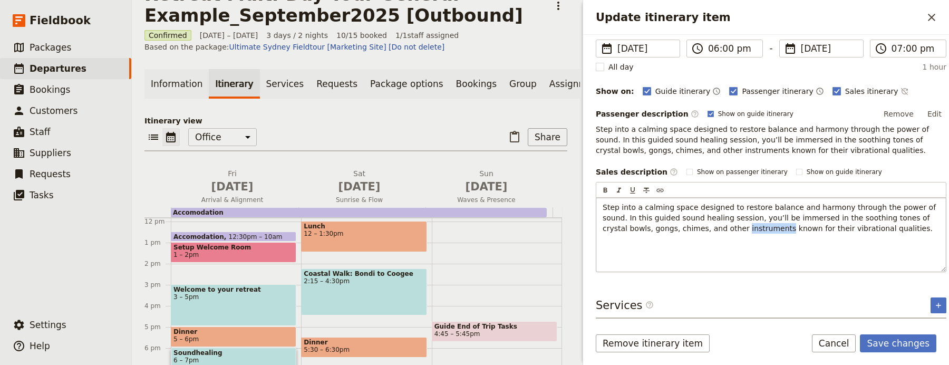
click at [719, 228] on span "Step into a calming space designed to restore balance and harmony through the p…" at bounding box center [770, 218] width 336 height 30
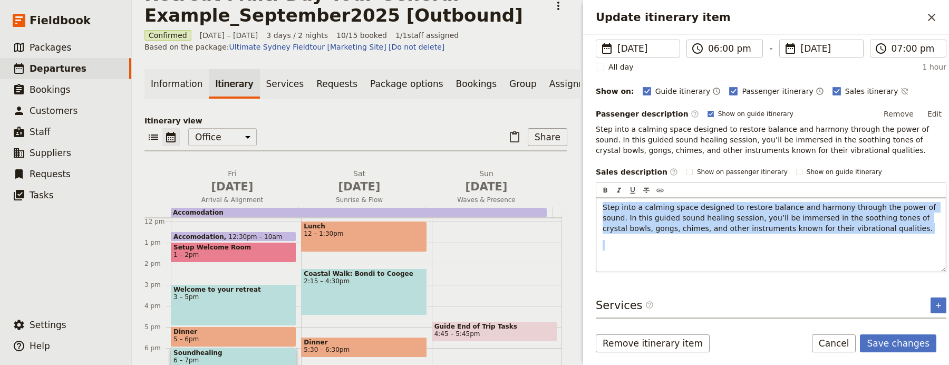
click at [719, 228] on span "Step into a calming space designed to restore balance and harmony through the p…" at bounding box center [770, 218] width 336 height 30
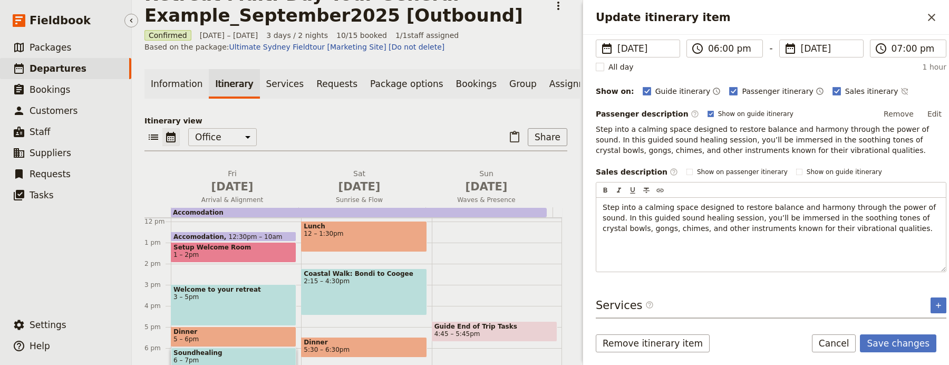
scroll to position [67, 0]
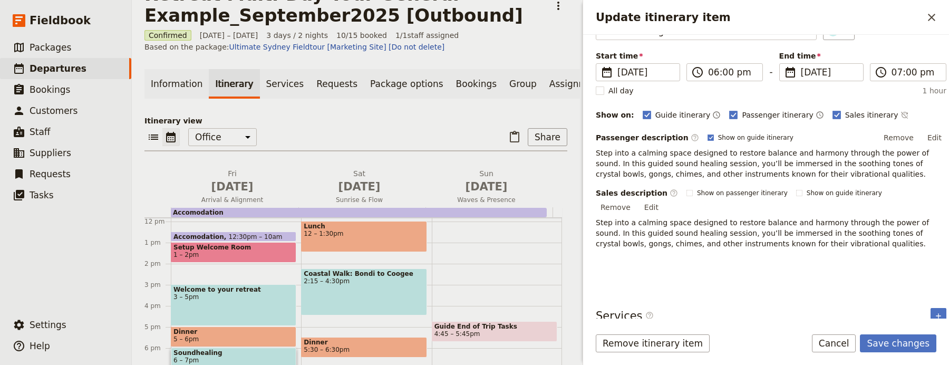
click at [663, 199] on button "Edit" at bounding box center [651, 207] width 24 height 16
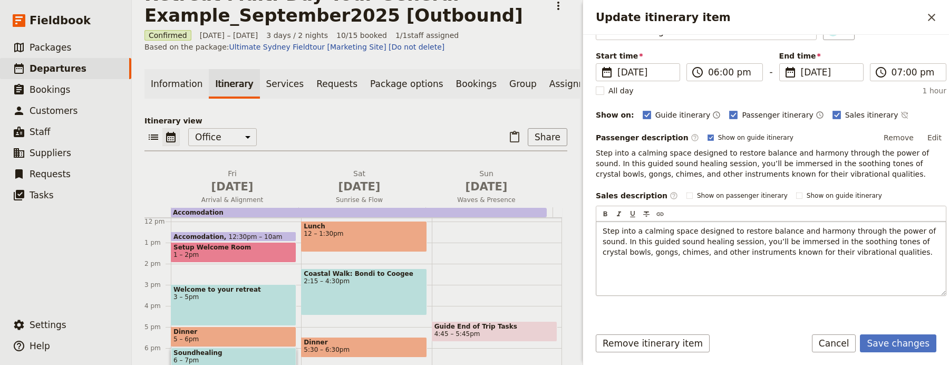
click at [680, 255] on span "Step into a calming space designed to restore balance and harmony through the p…" at bounding box center [770, 242] width 336 height 30
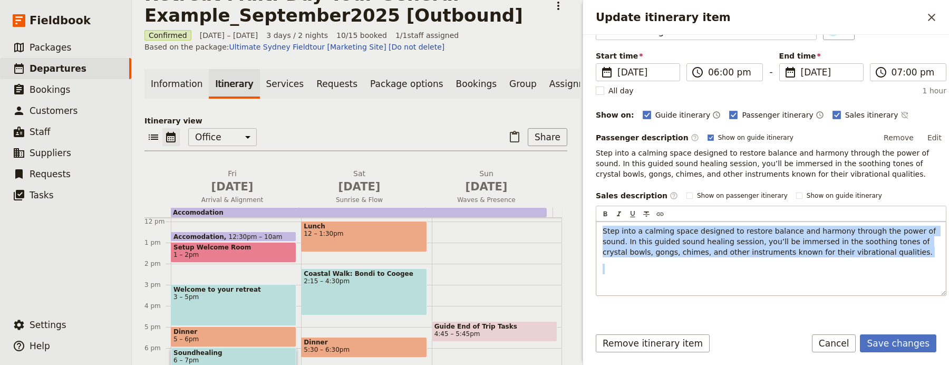
click at [680, 255] on span "Step into a calming space designed to restore balance and harmony through the p…" at bounding box center [770, 242] width 336 height 30
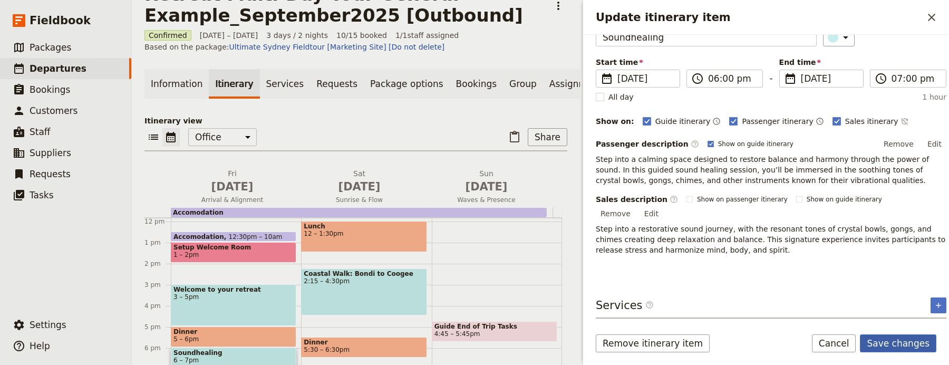
scroll to position [51, 0]
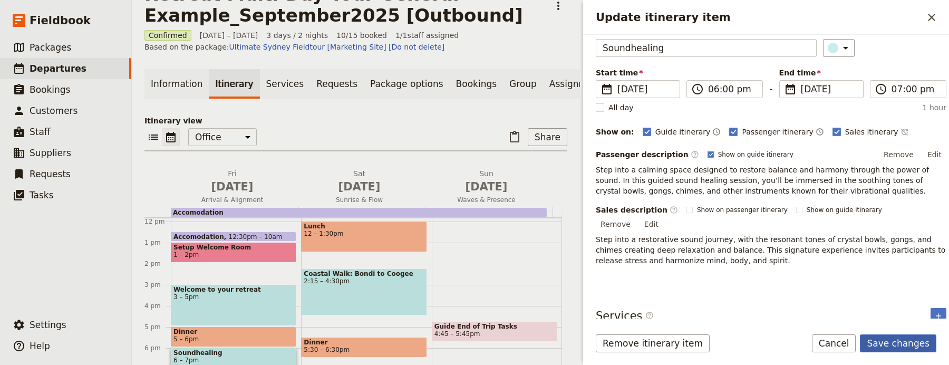
click at [905, 344] on button "Save changes" at bounding box center [898, 343] width 76 height 18
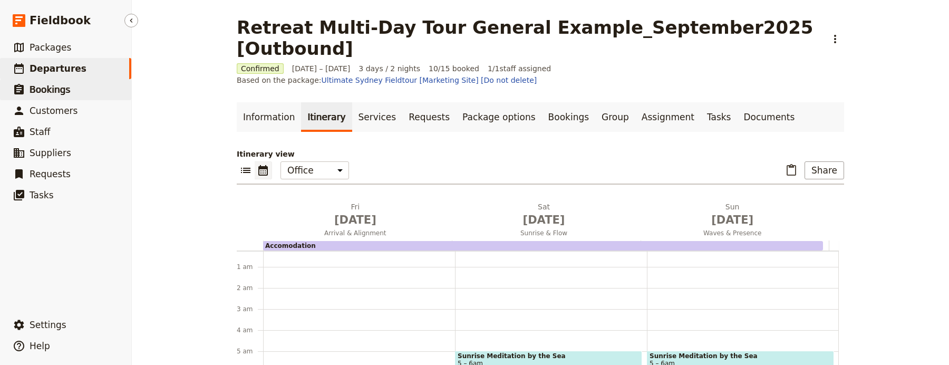
scroll to position [15, 0]
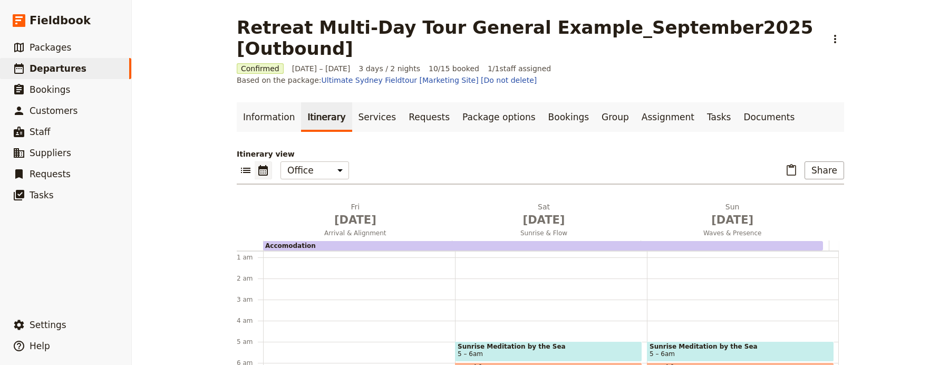
click at [521, 343] on span "Sunrise Meditation by the Sea" at bounding box center [549, 346] width 182 height 7
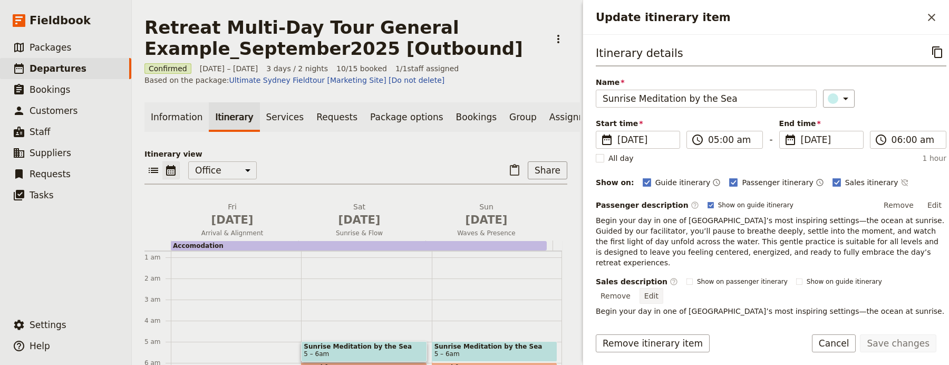
click at [663, 288] on button "Edit" at bounding box center [651, 296] width 24 height 16
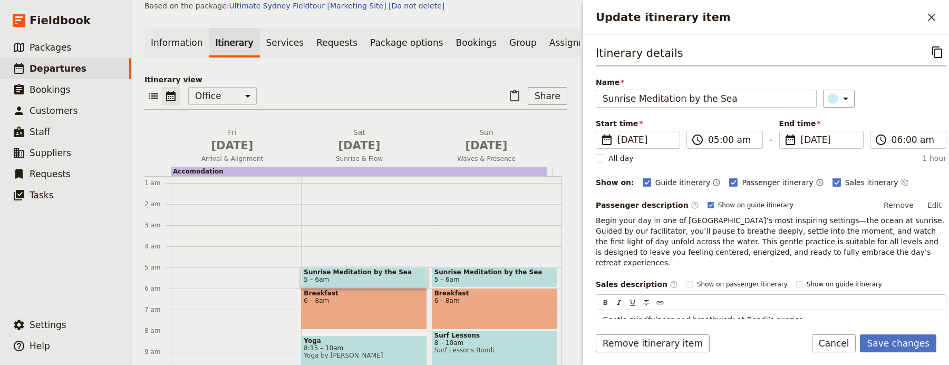
scroll to position [96, 0]
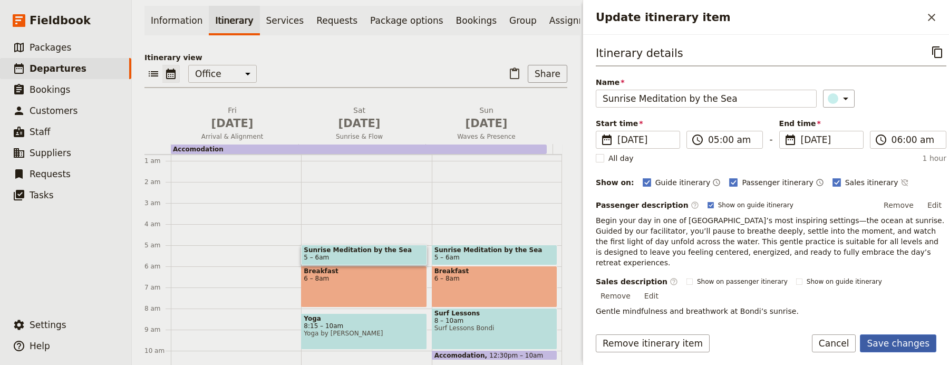
click at [921, 347] on button "Save changes" at bounding box center [898, 343] width 76 height 18
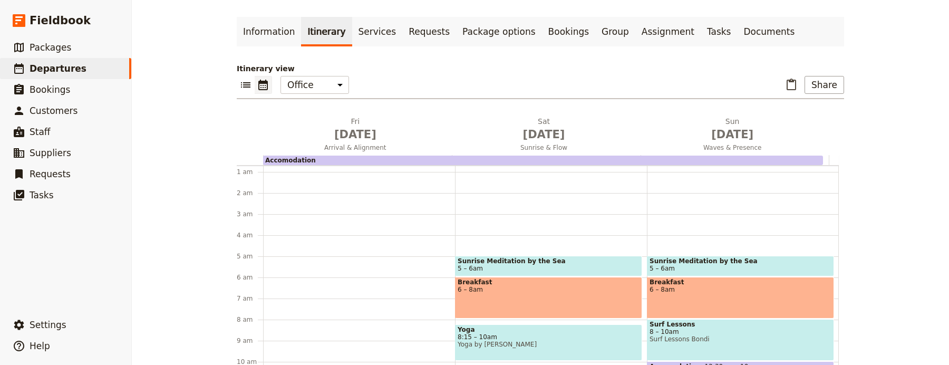
scroll to position [64, 0]
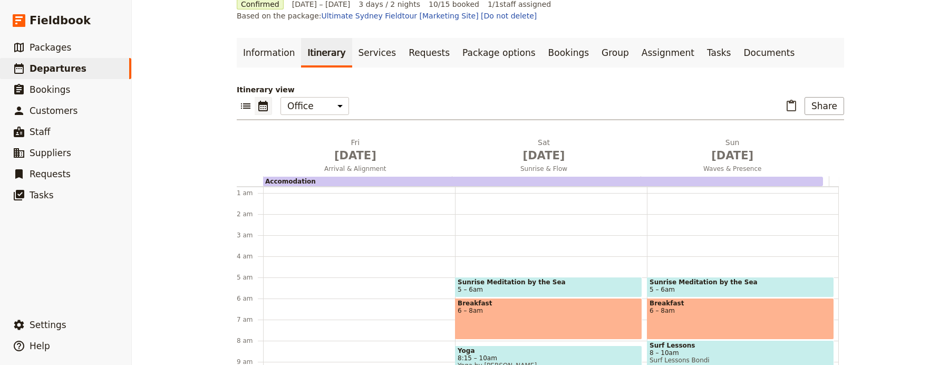
click at [501, 307] on span "6 – 8am" at bounding box center [549, 310] width 182 height 7
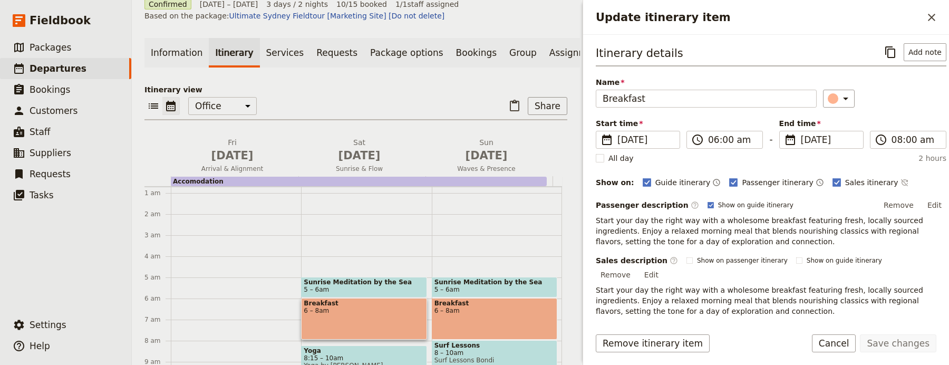
scroll to position [96, 0]
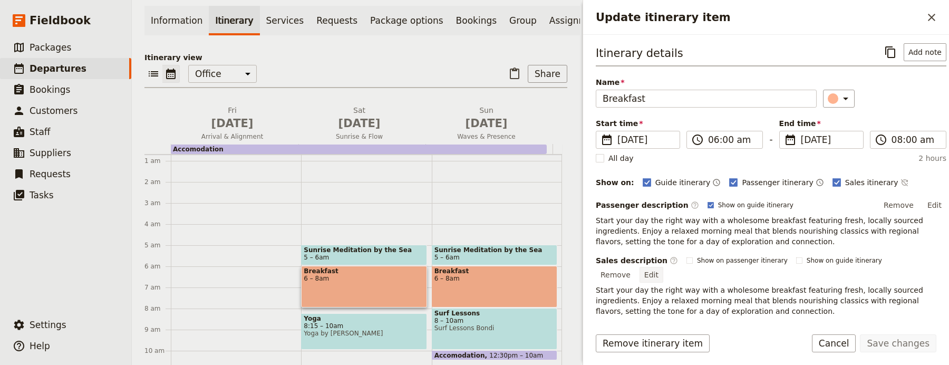
click at [663, 267] on button "Edit" at bounding box center [651, 275] width 24 height 16
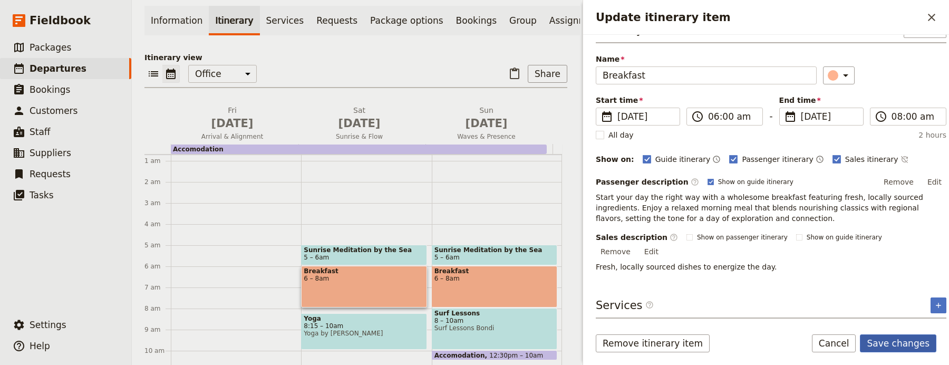
scroll to position [12, 0]
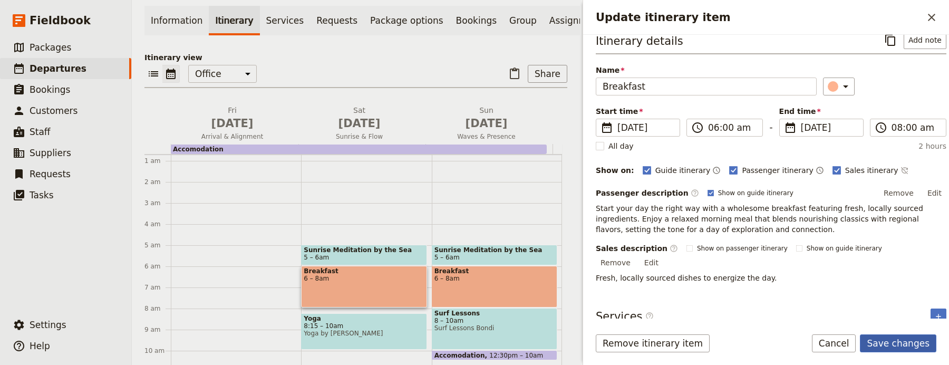
click at [905, 338] on button "Save changes" at bounding box center [898, 343] width 76 height 18
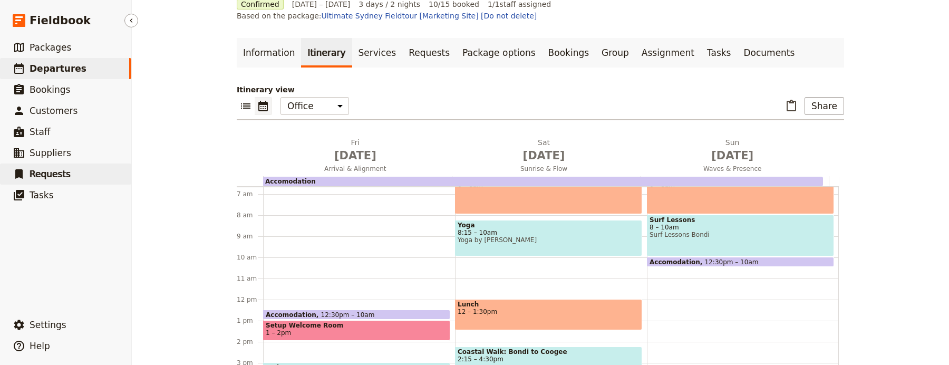
scroll to position [141, 0]
click at [531, 355] on span "2:15 – 4:30pm" at bounding box center [549, 358] width 182 height 7
click at [647, 328] on div "Sunrise Meditation by the Sea 5 – 6am Breakfast 6 – 8am Surf Lessons 8 – 10am S…" at bounding box center [743, 299] width 192 height 506
click at [569, 346] on div "Coastal Walk: Bondi to Coogee 2:15 – 4:30pm" at bounding box center [548, 369] width 187 height 47
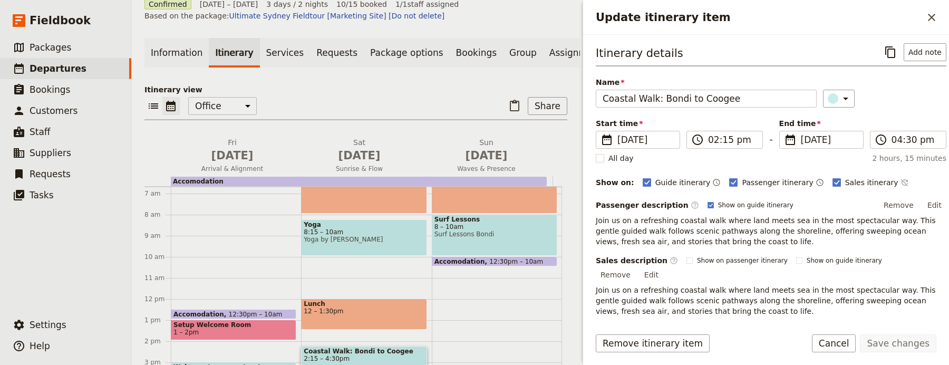
scroll to position [96, 0]
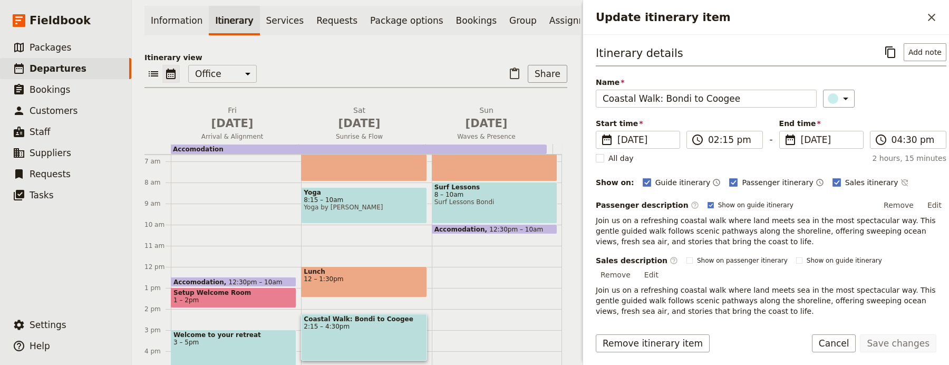
click at [663, 267] on button "Edit" at bounding box center [651, 275] width 24 height 16
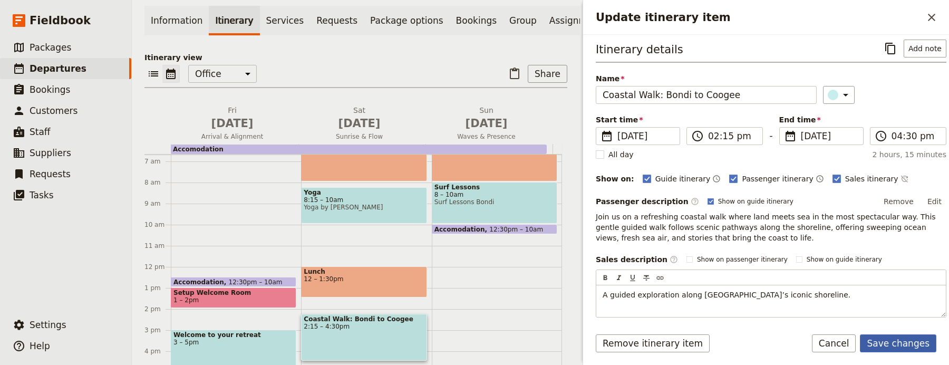
scroll to position [12, 0]
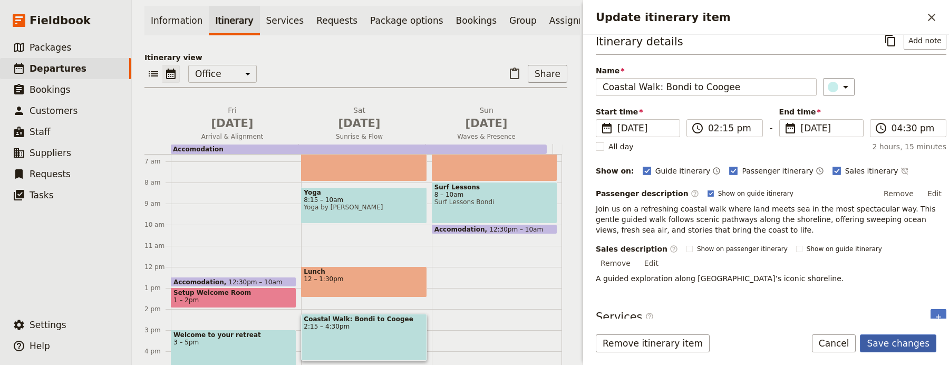
click at [912, 348] on button "Save changes" at bounding box center [898, 343] width 76 height 18
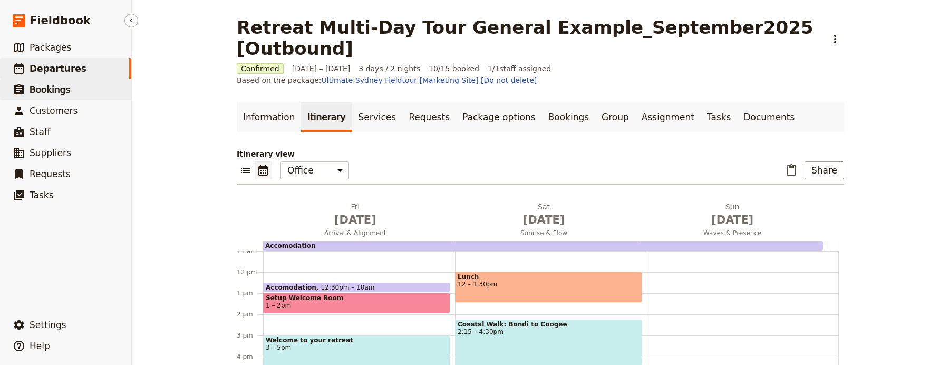
scroll to position [0, 0]
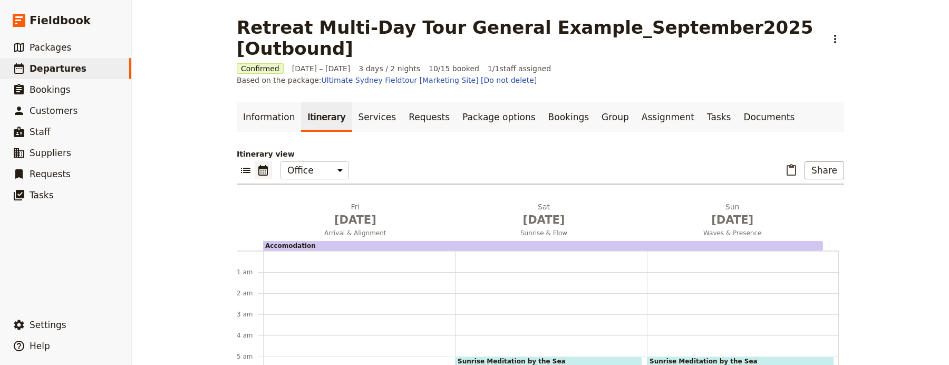
click at [696, 364] on span "5 – 6am" at bounding box center [740, 368] width 182 height 7
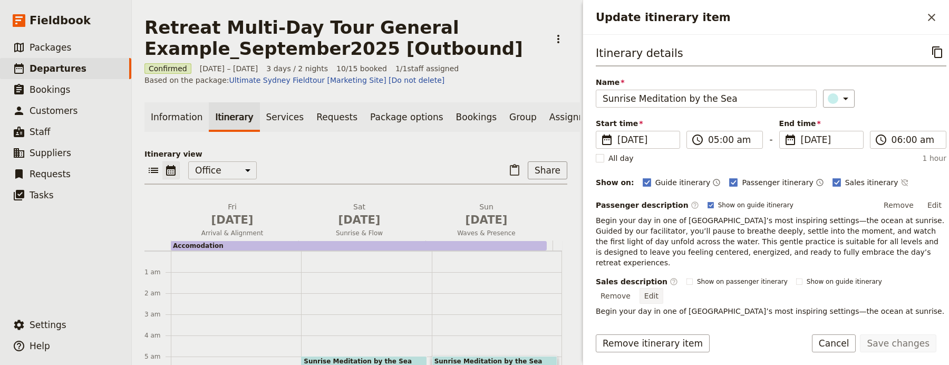
click at [663, 288] on button "Edit" at bounding box center [651, 296] width 24 height 16
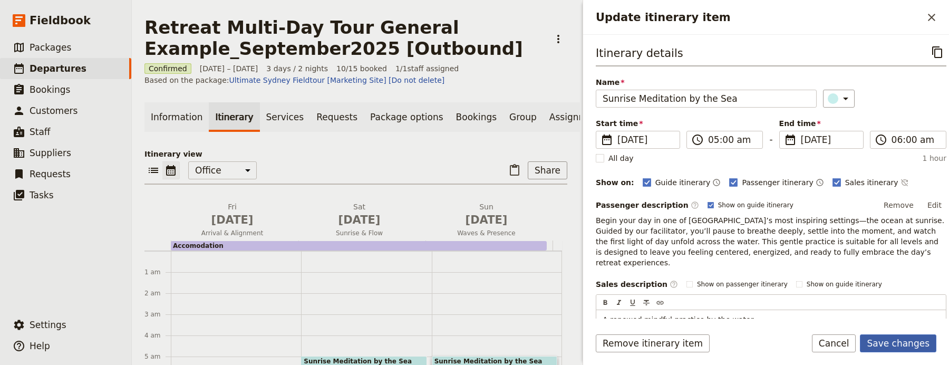
click at [919, 340] on button "Save changes" at bounding box center [898, 343] width 76 height 18
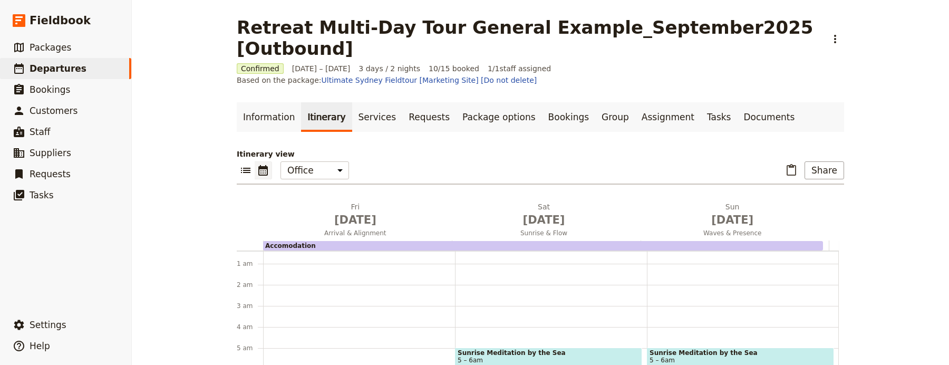
scroll to position [22, 0]
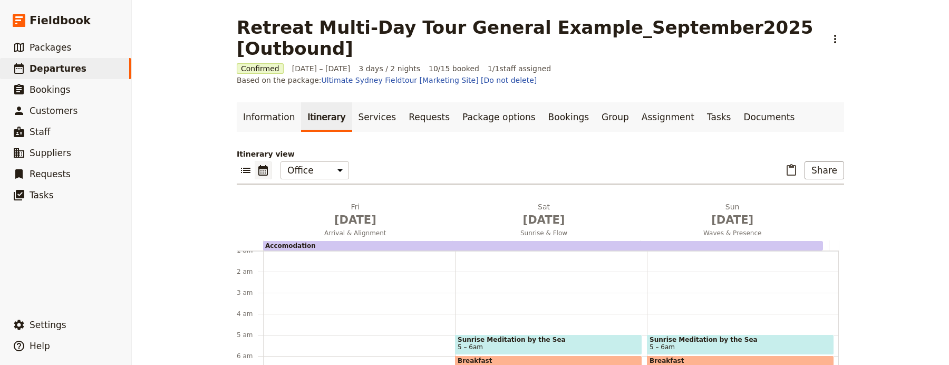
click at [691, 364] on span "6 – 8am" at bounding box center [740, 367] width 182 height 7
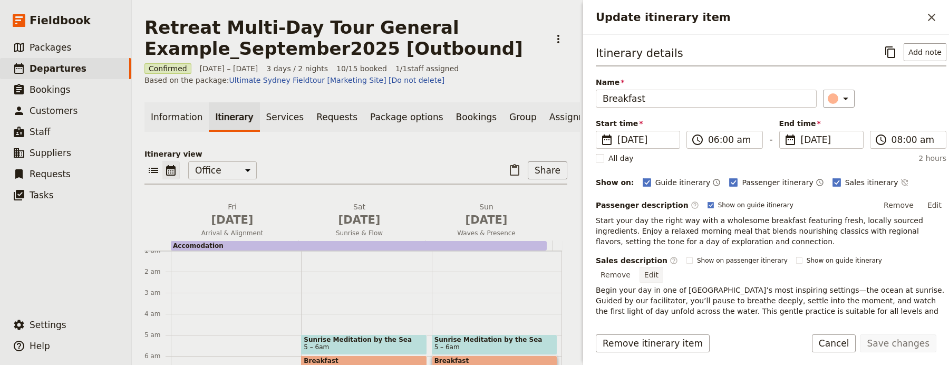
click at [663, 267] on button "Edit" at bounding box center [651, 275] width 24 height 16
click at [928, 265] on div "Sales description ​ Show on passenger itinerary Show on guide itinerary Remove …" at bounding box center [771, 313] width 351 height 116
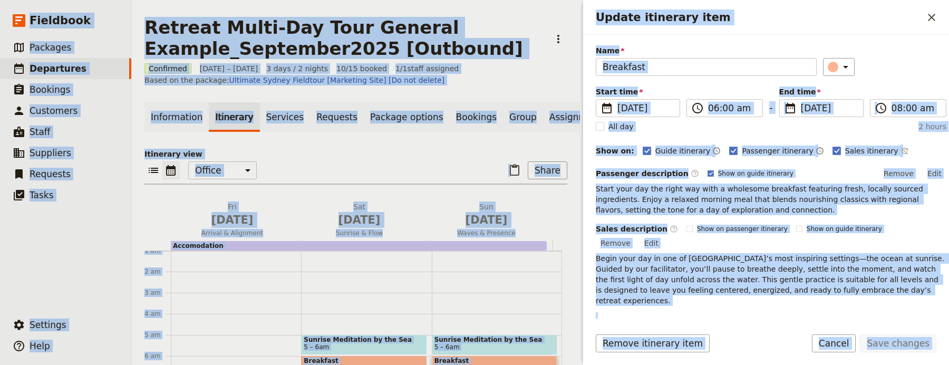
click at [925, 265] on span "Begin your day in one of [GEOGRAPHIC_DATA]’s most inspiring settings—the ocean …" at bounding box center [771, 279] width 351 height 51
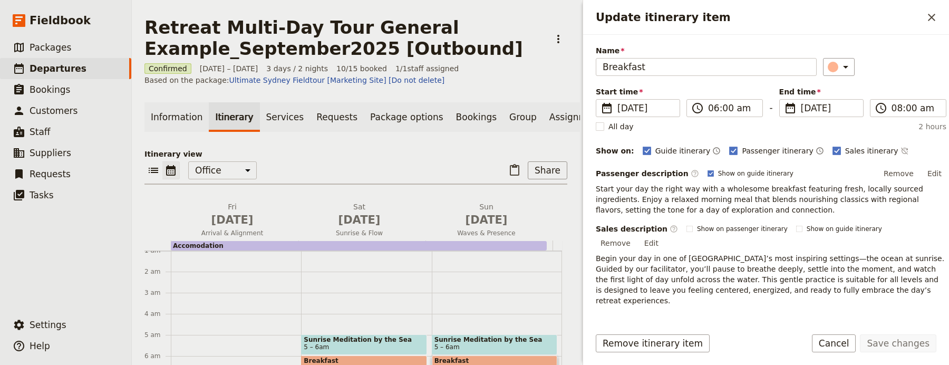
click at [929, 253] on p "Begin your day in one of [GEOGRAPHIC_DATA]’s most inspiring settings—the ocean …" at bounding box center [771, 279] width 351 height 53
click at [663, 236] on button "Edit" at bounding box center [651, 243] width 24 height 16
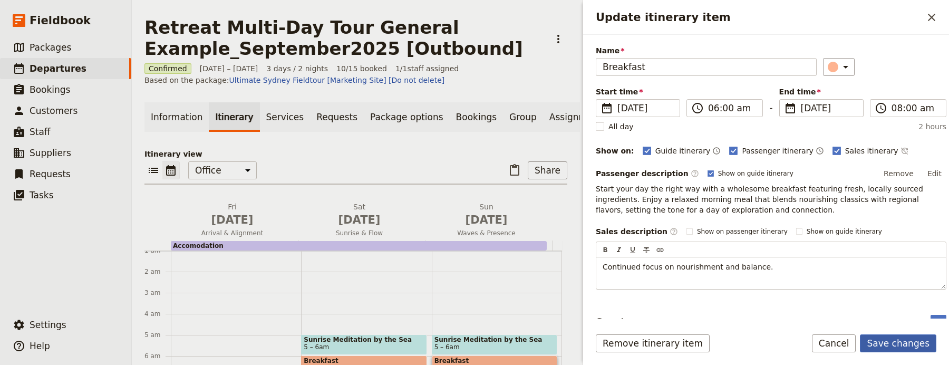
click at [913, 349] on button "Save changes" at bounding box center [898, 343] width 76 height 18
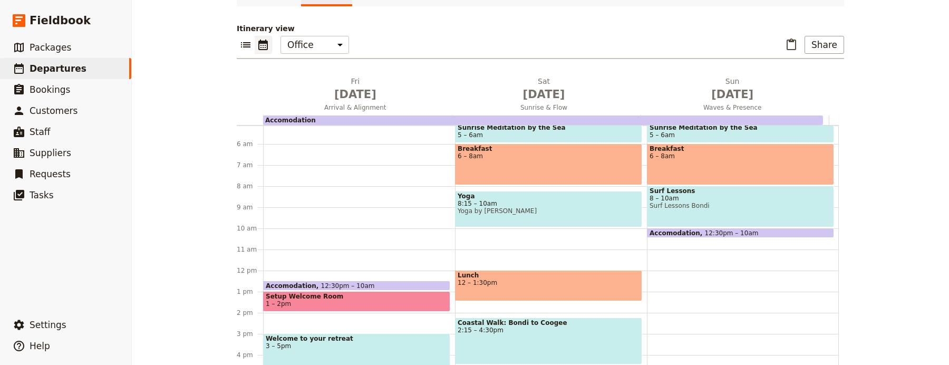
scroll to position [0, 0]
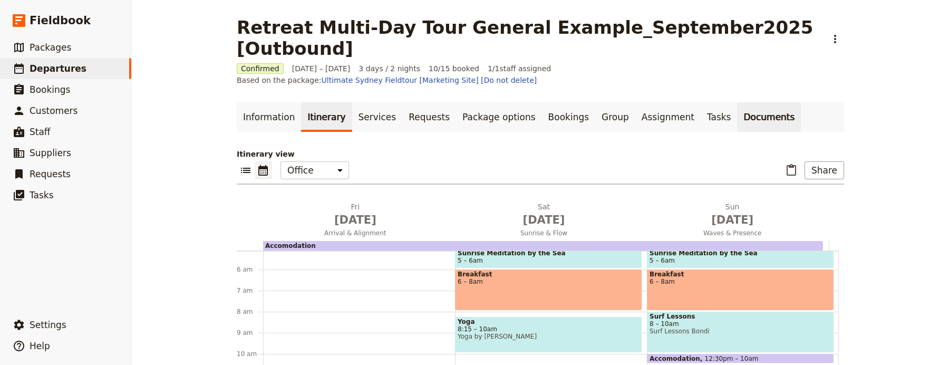
click at [741, 102] on link "Documents" at bounding box center [769, 117] width 64 height 30
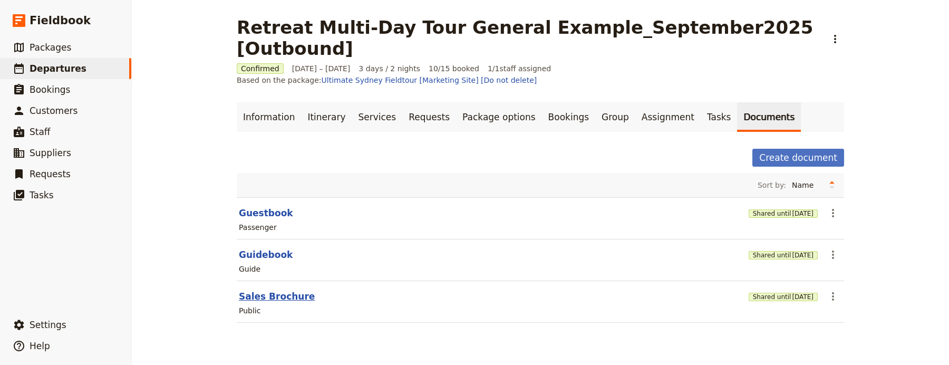
click at [270, 290] on button "Sales Brochure" at bounding box center [277, 296] width 76 height 13
select select "DEFAULT"
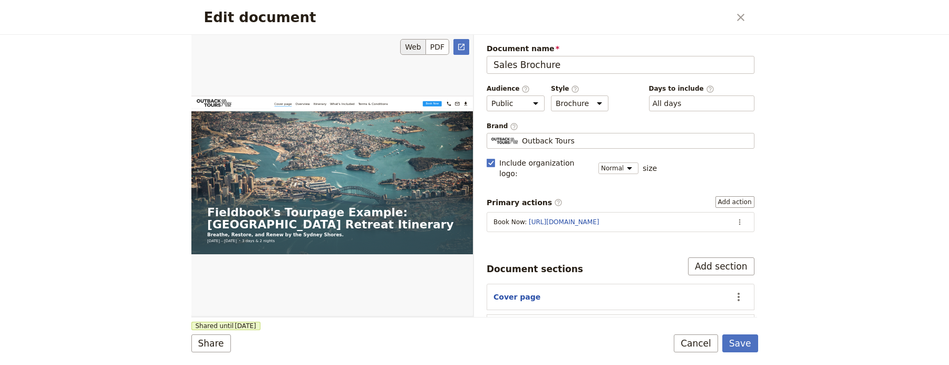
scroll to position [29, 0]
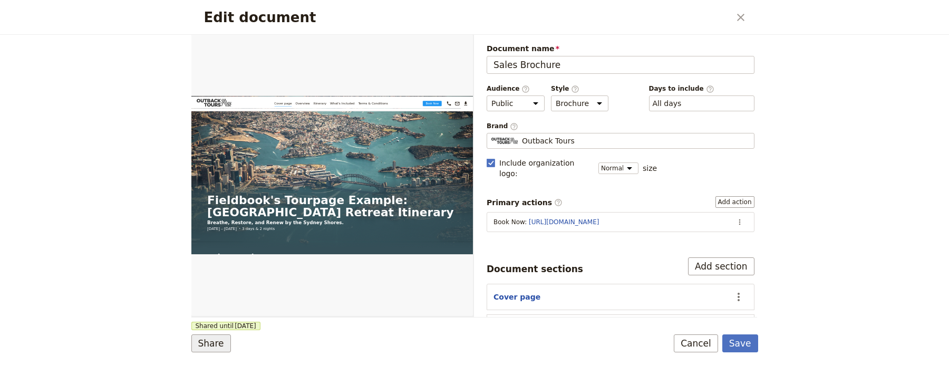
click at [194, 336] on button "Share" at bounding box center [211, 343] width 40 height 18
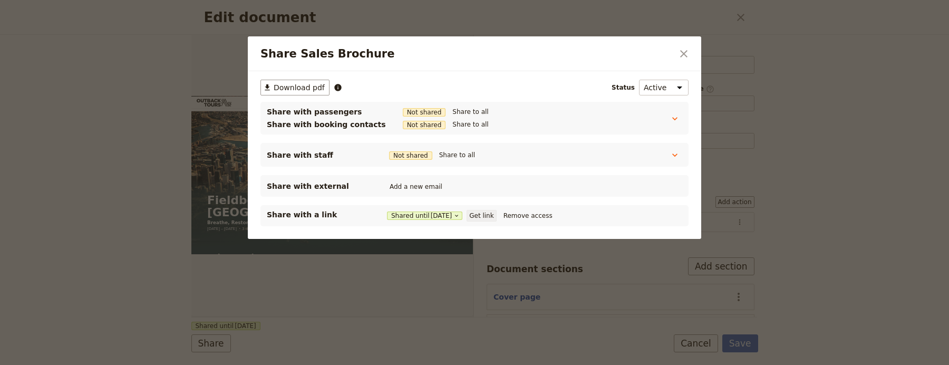
click at [482, 215] on button "Get link" at bounding box center [481, 216] width 30 height 12
click at [496, 217] on button "Get link" at bounding box center [481, 216] width 30 height 12
click at [687, 59] on icon "Close dialog" at bounding box center [683, 53] width 13 height 13
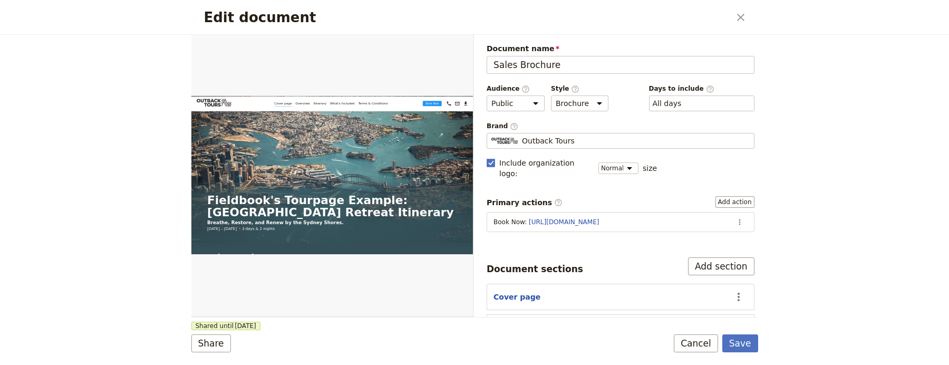
click at [742, 355] on form "Web PDF ​ Document name Sales Brochure Preview Audience ​ Public Passenger Guid…" at bounding box center [474, 200] width 567 height 330
click at [745, 340] on button "Save" at bounding box center [740, 343] width 36 height 18
